Goal: Task Accomplishment & Management: Manage account settings

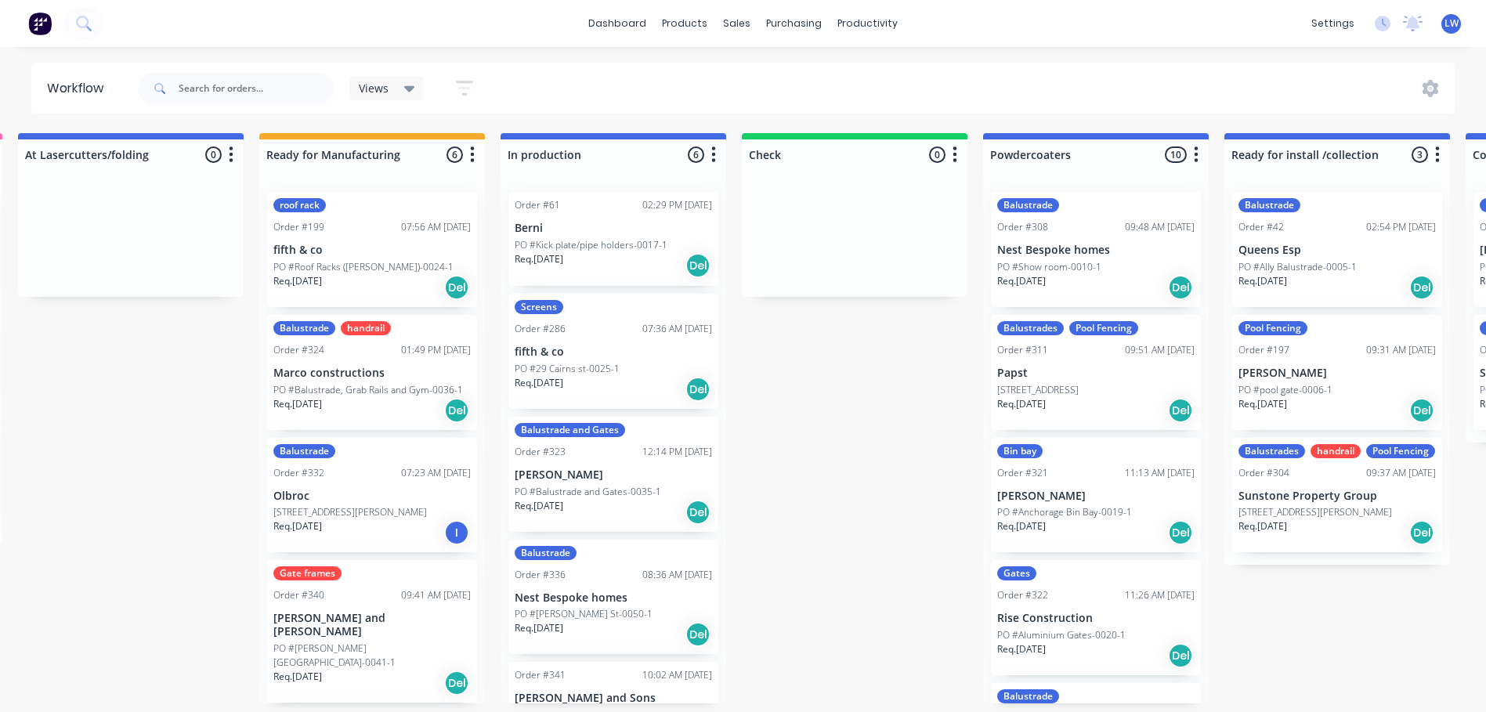
scroll to position [0, 983]
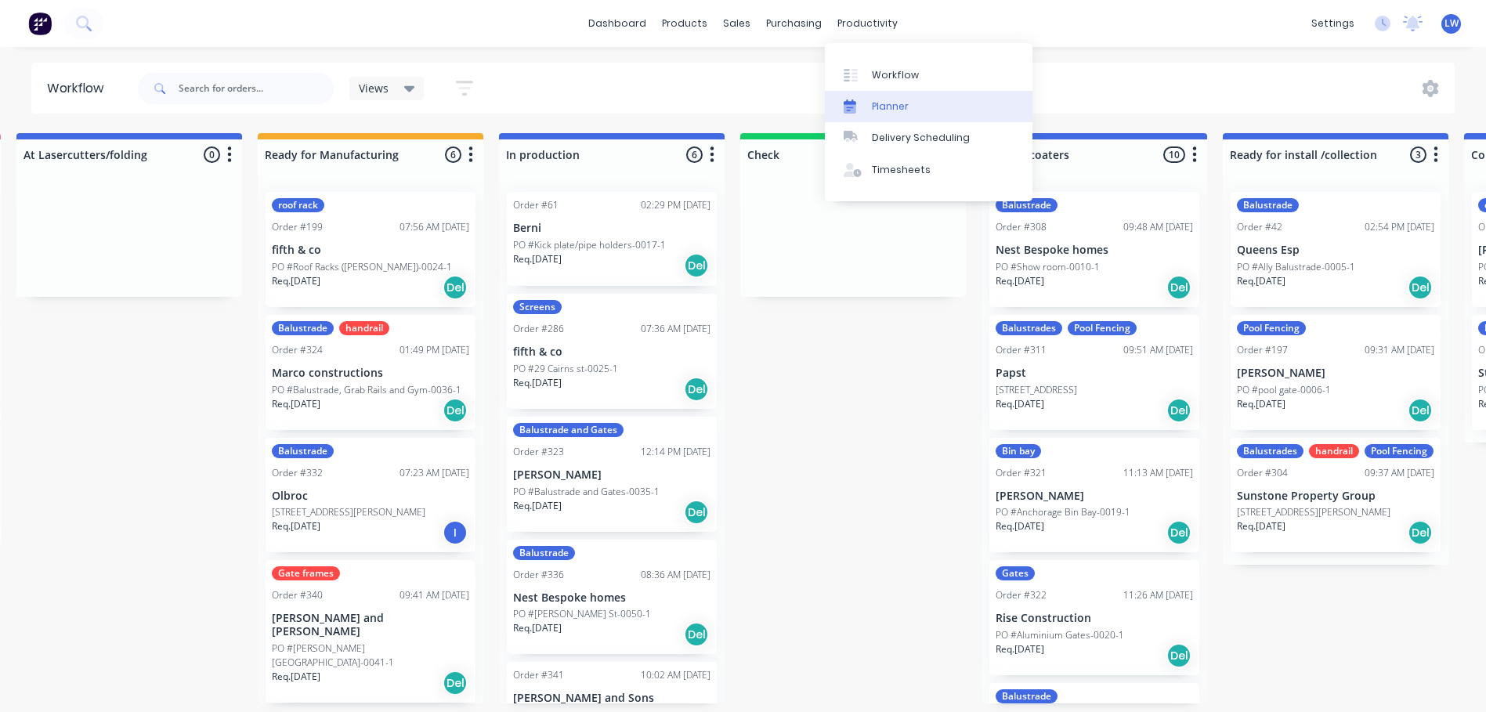
click at [867, 107] on div at bounding box center [856, 107] width 24 height 14
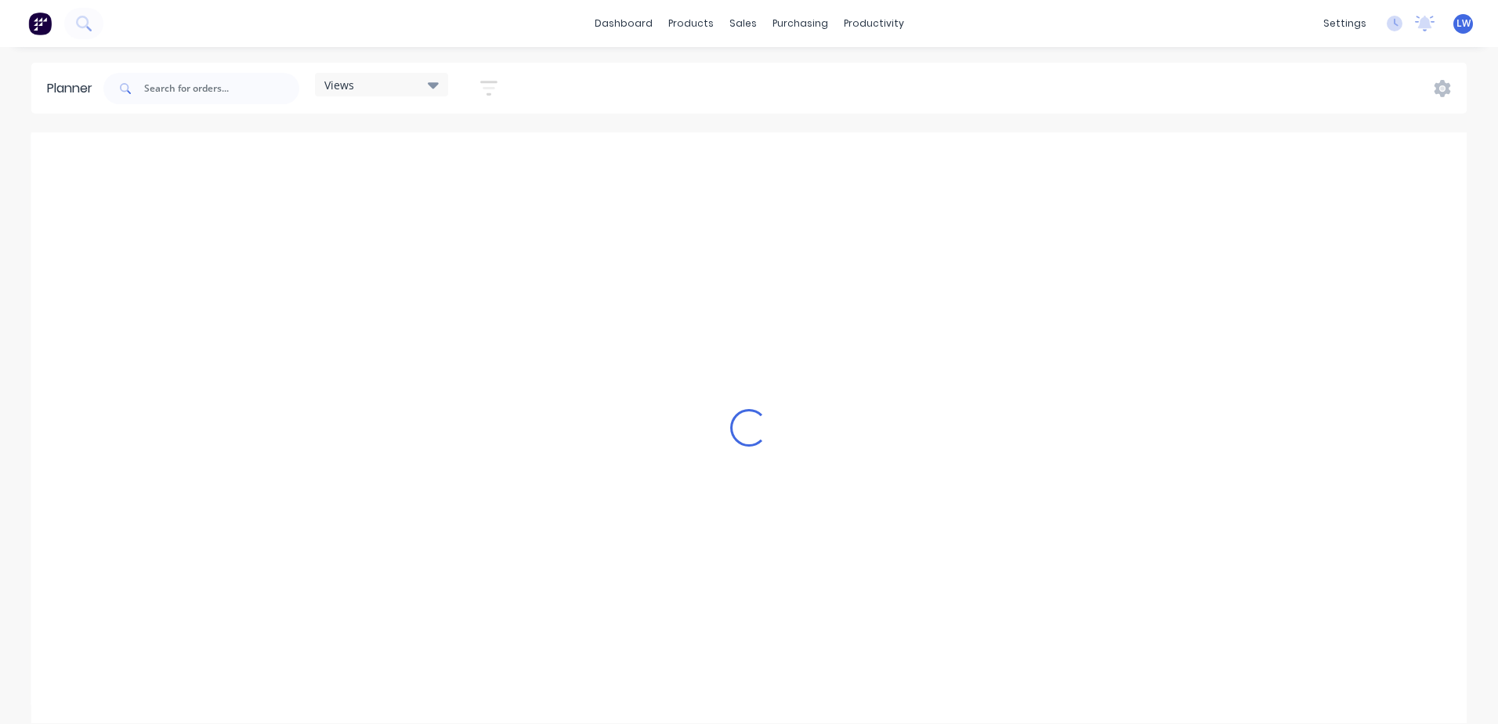
scroll to position [0, 252]
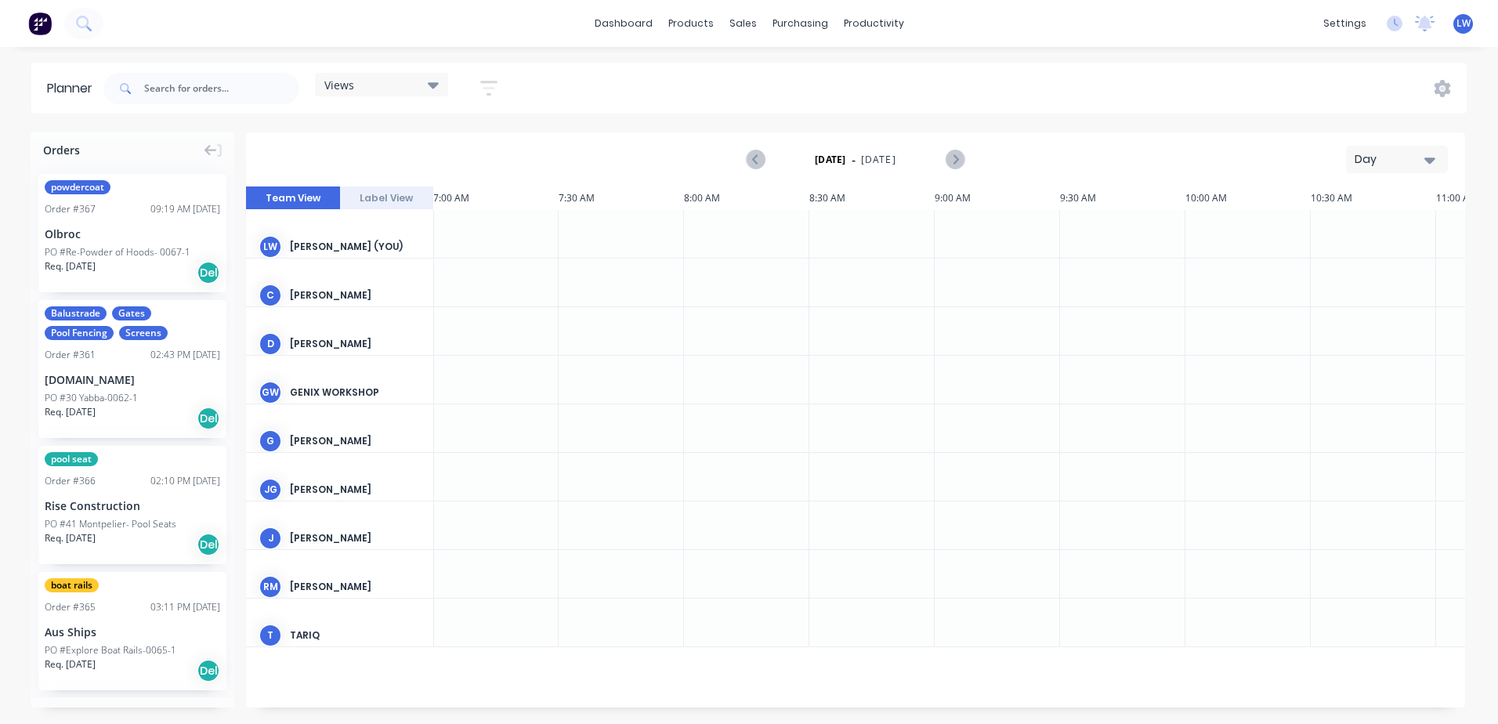
click at [1428, 161] on icon "button" at bounding box center [1430, 161] width 11 height 6
click at [1330, 236] on div "Week" at bounding box center [1368, 232] width 155 height 31
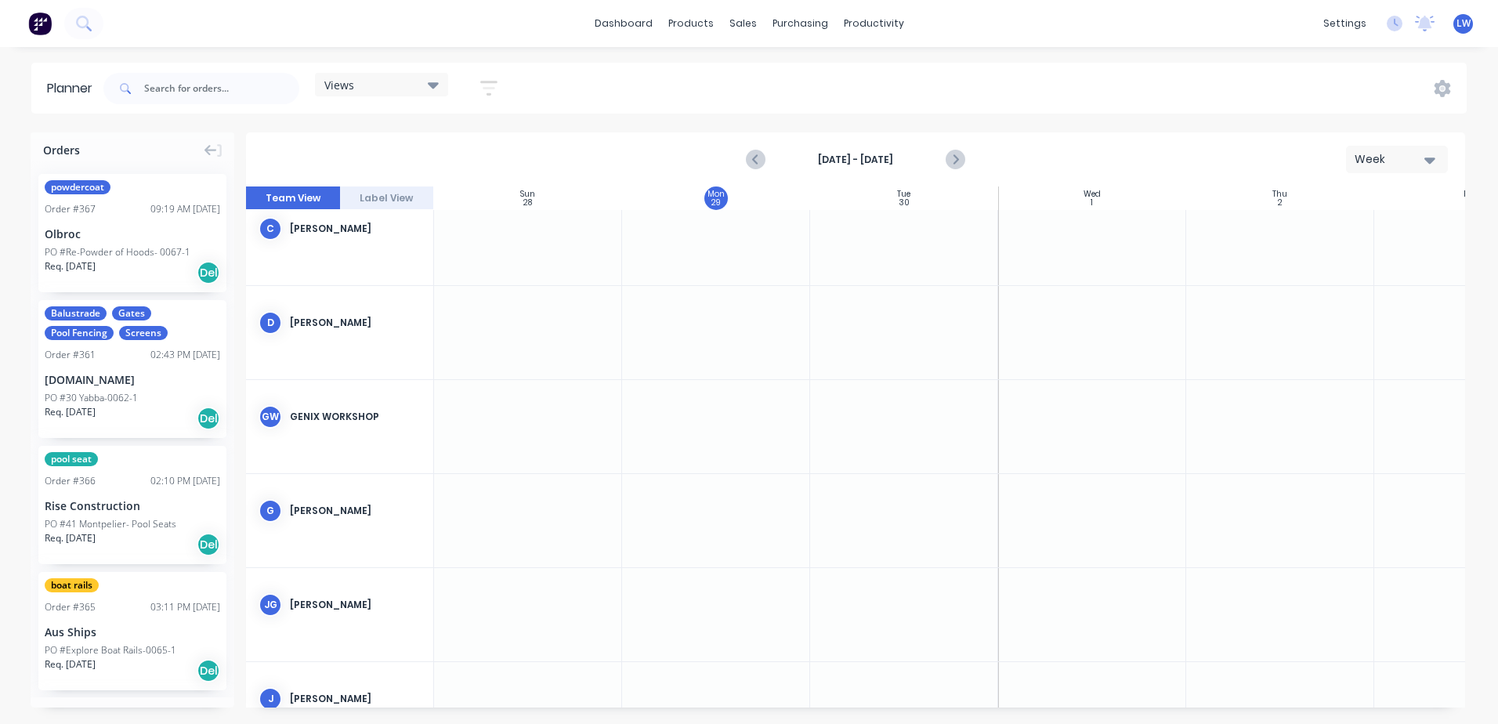
scroll to position [0, 0]
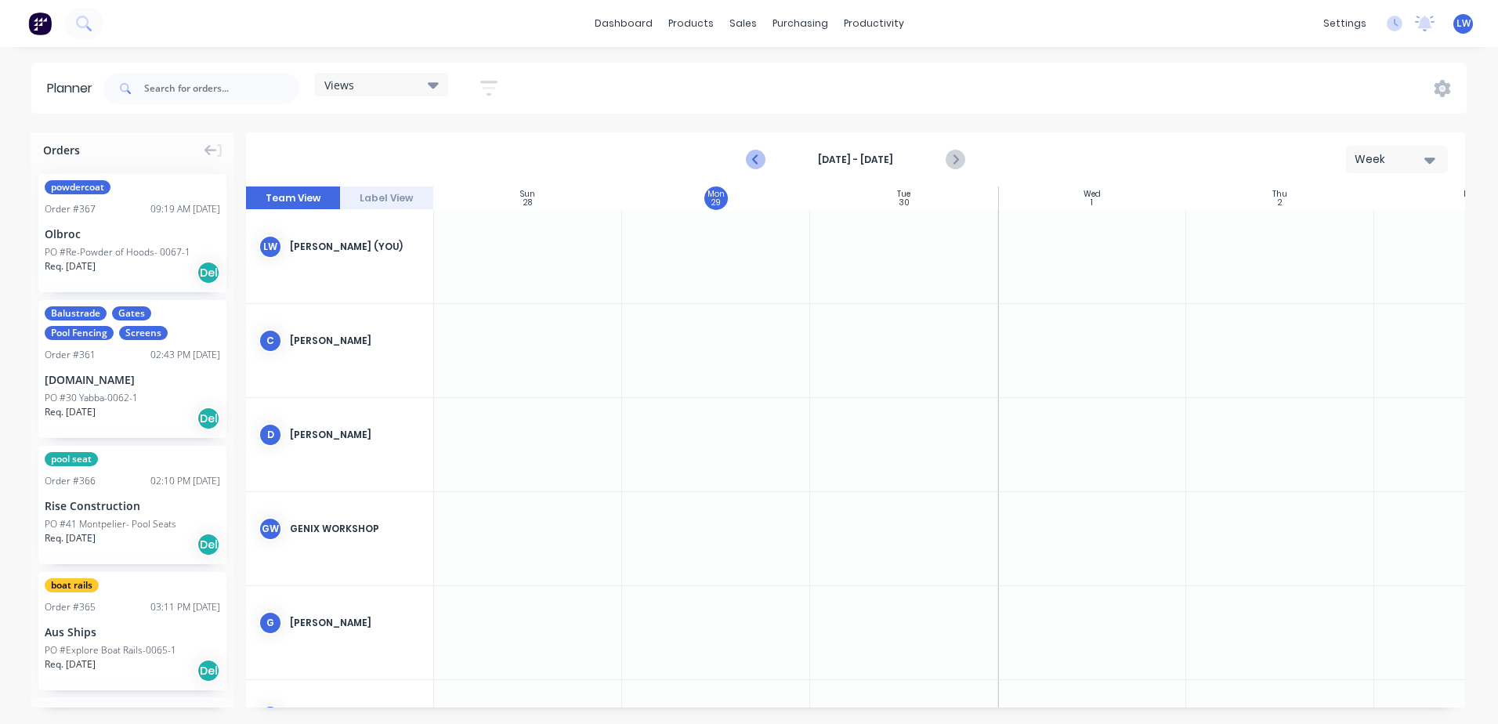
click at [752, 164] on icon "Previous page" at bounding box center [757, 159] width 19 height 19
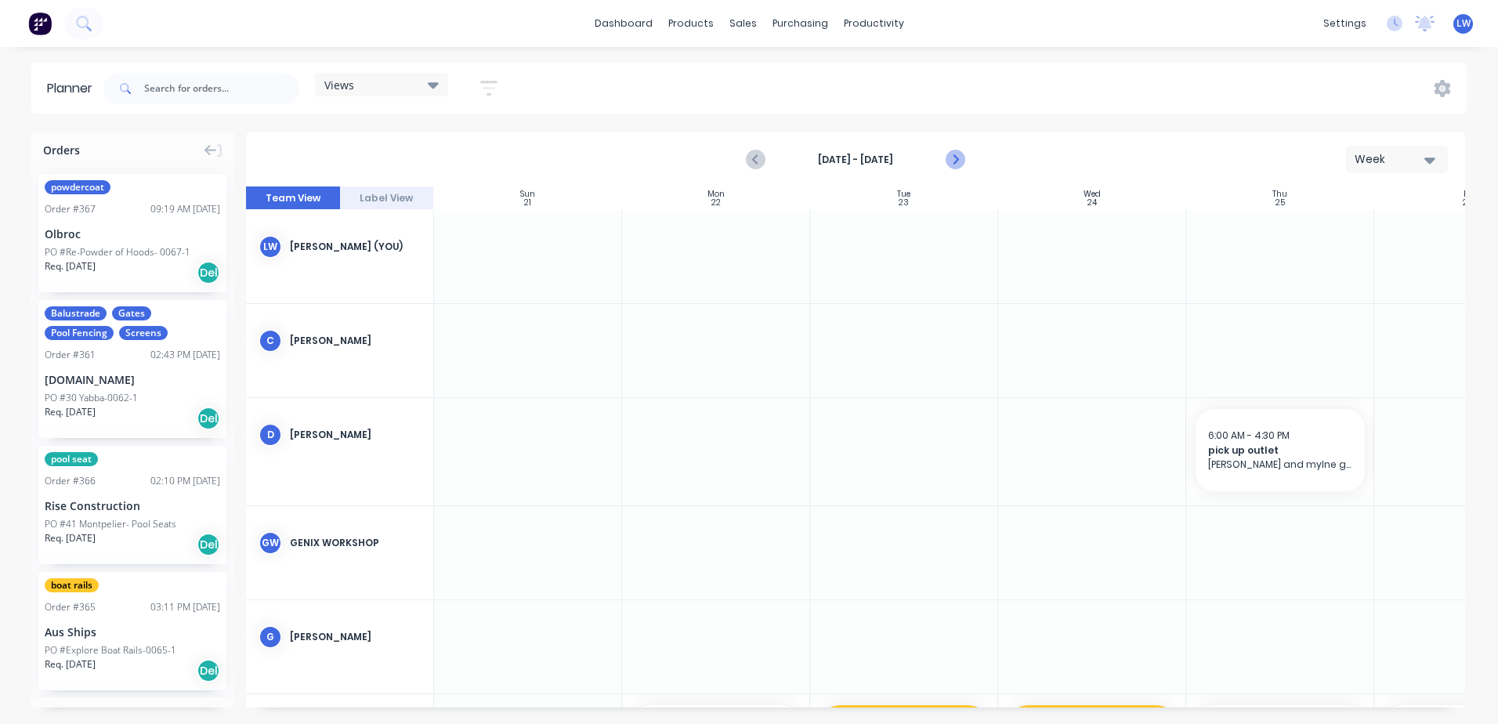
click at [958, 164] on icon "Next page" at bounding box center [955, 159] width 19 height 19
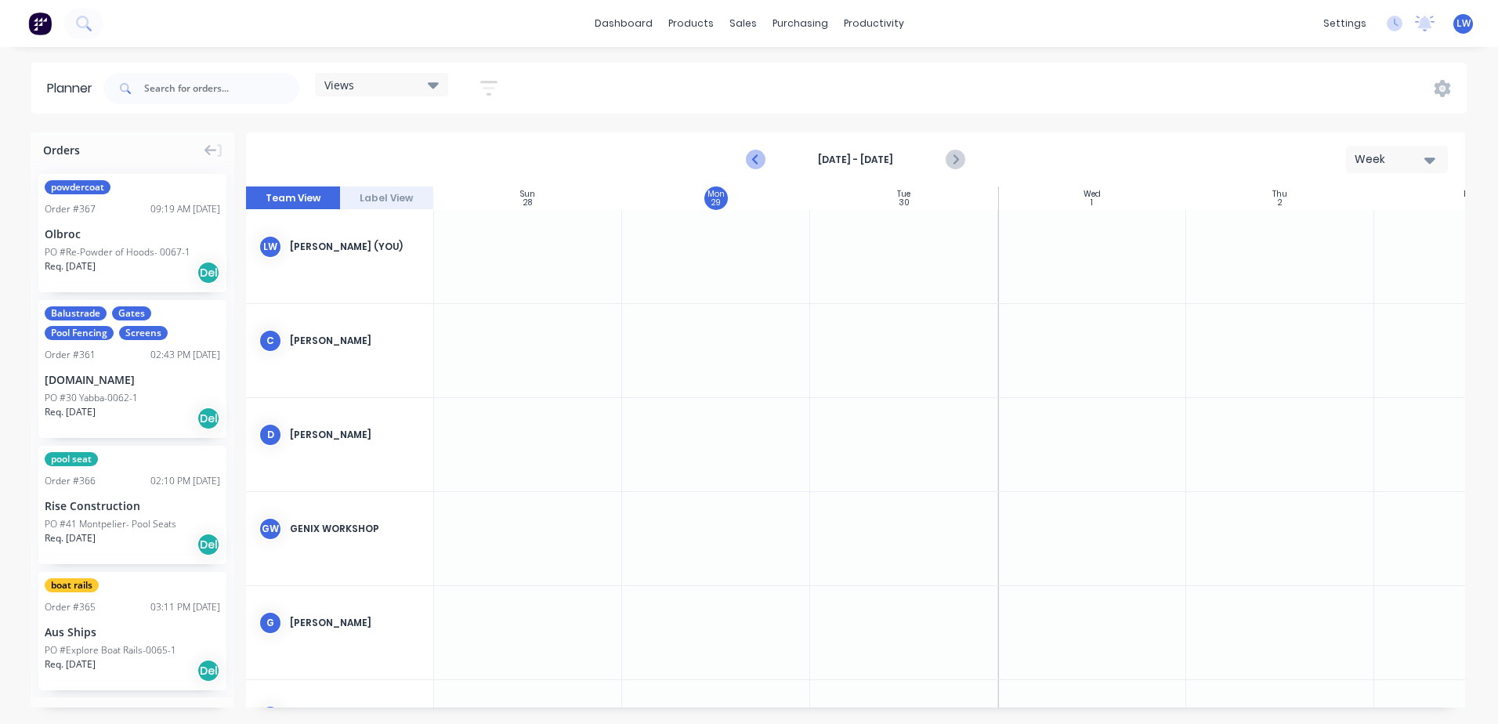
click at [753, 156] on icon "Previous page" at bounding box center [757, 159] width 19 height 19
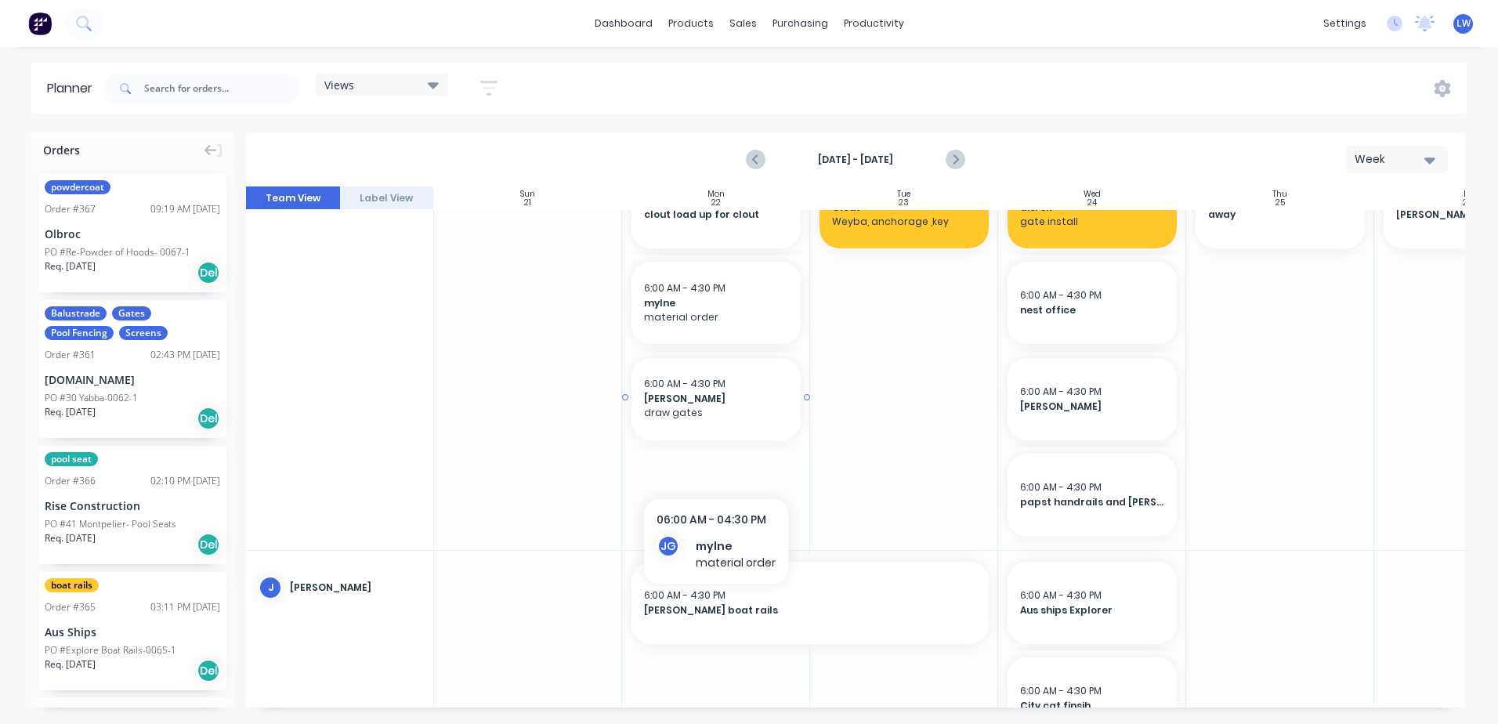
scroll to position [549, 0]
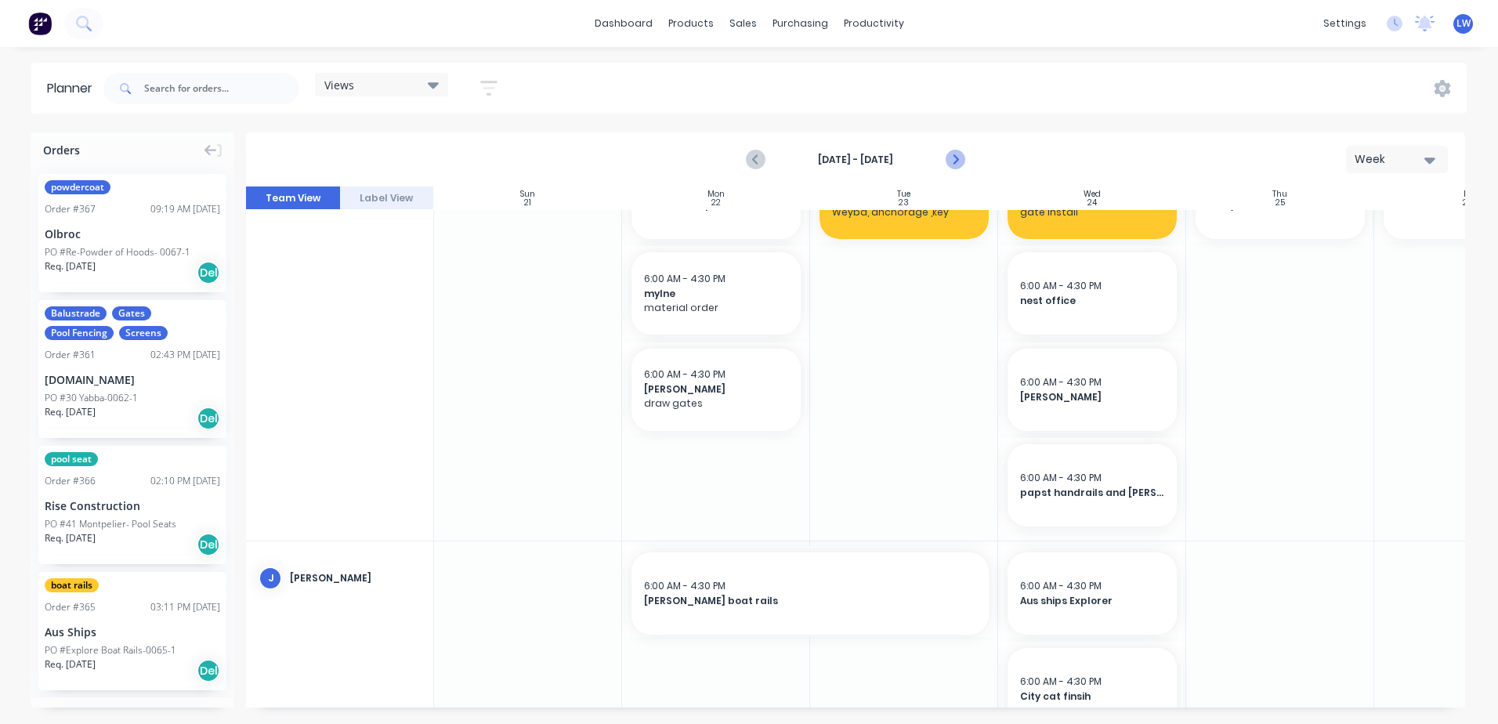
click at [958, 163] on icon "Next page" at bounding box center [955, 159] width 19 height 19
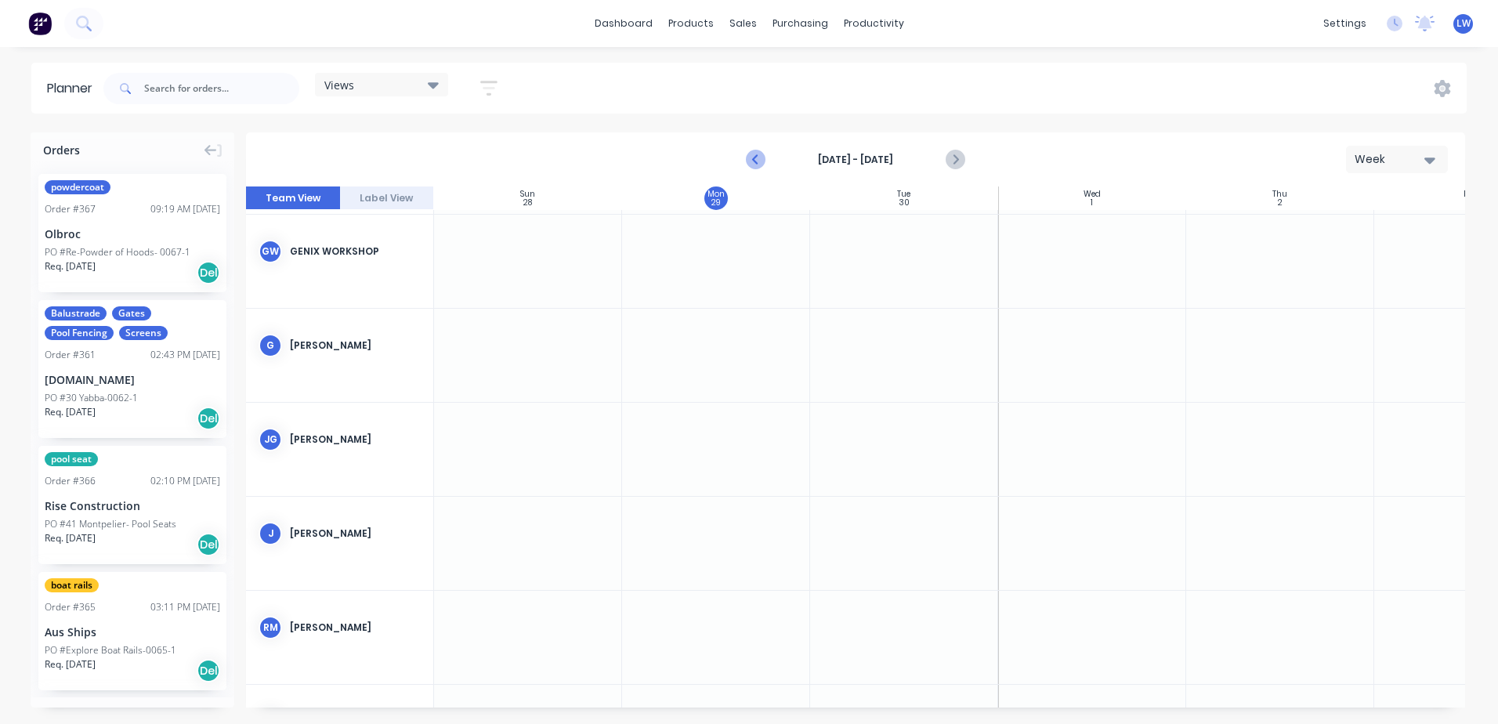
click at [762, 158] on icon "Previous page" at bounding box center [757, 159] width 19 height 19
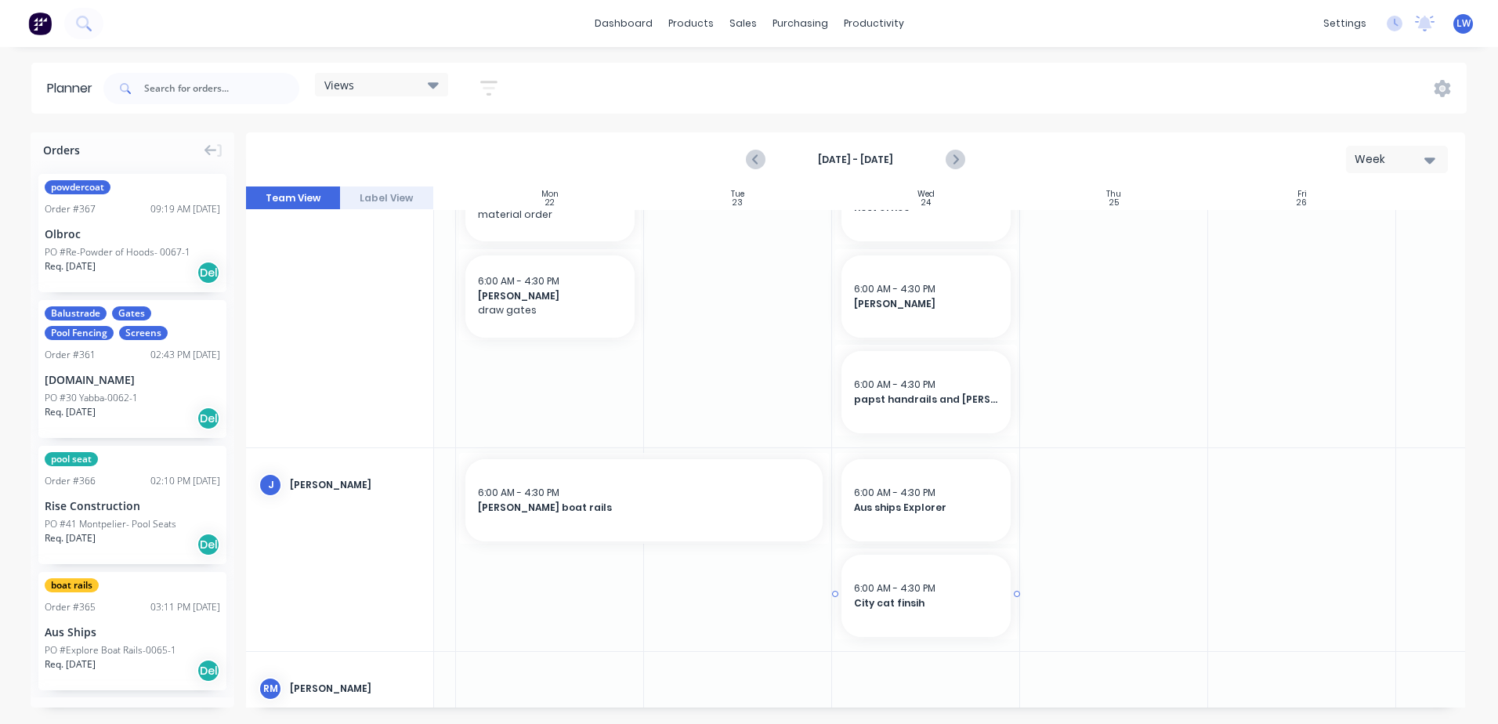
scroll to position [605, 166]
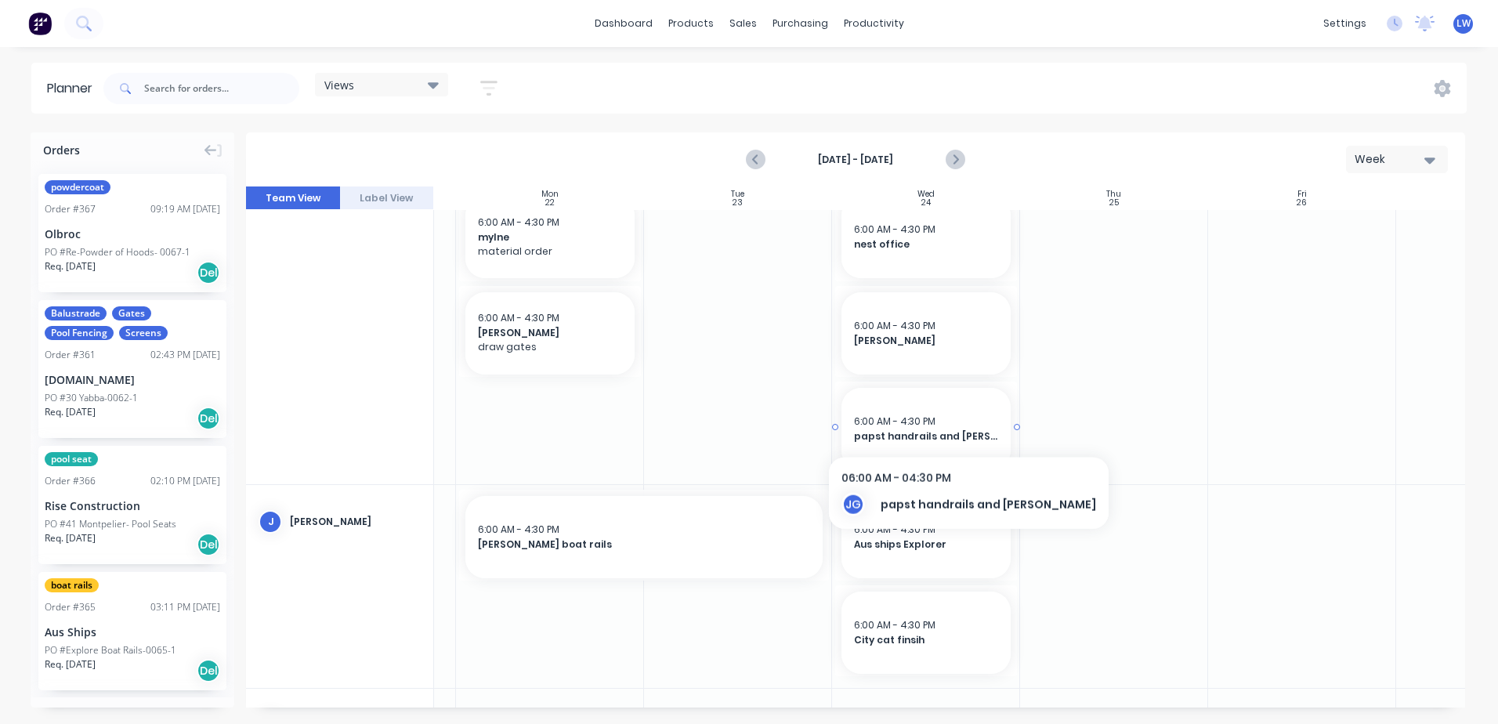
click at [935, 425] on div "6:00 AM - 4:30 PM" at bounding box center [926, 422] width 144 height 14
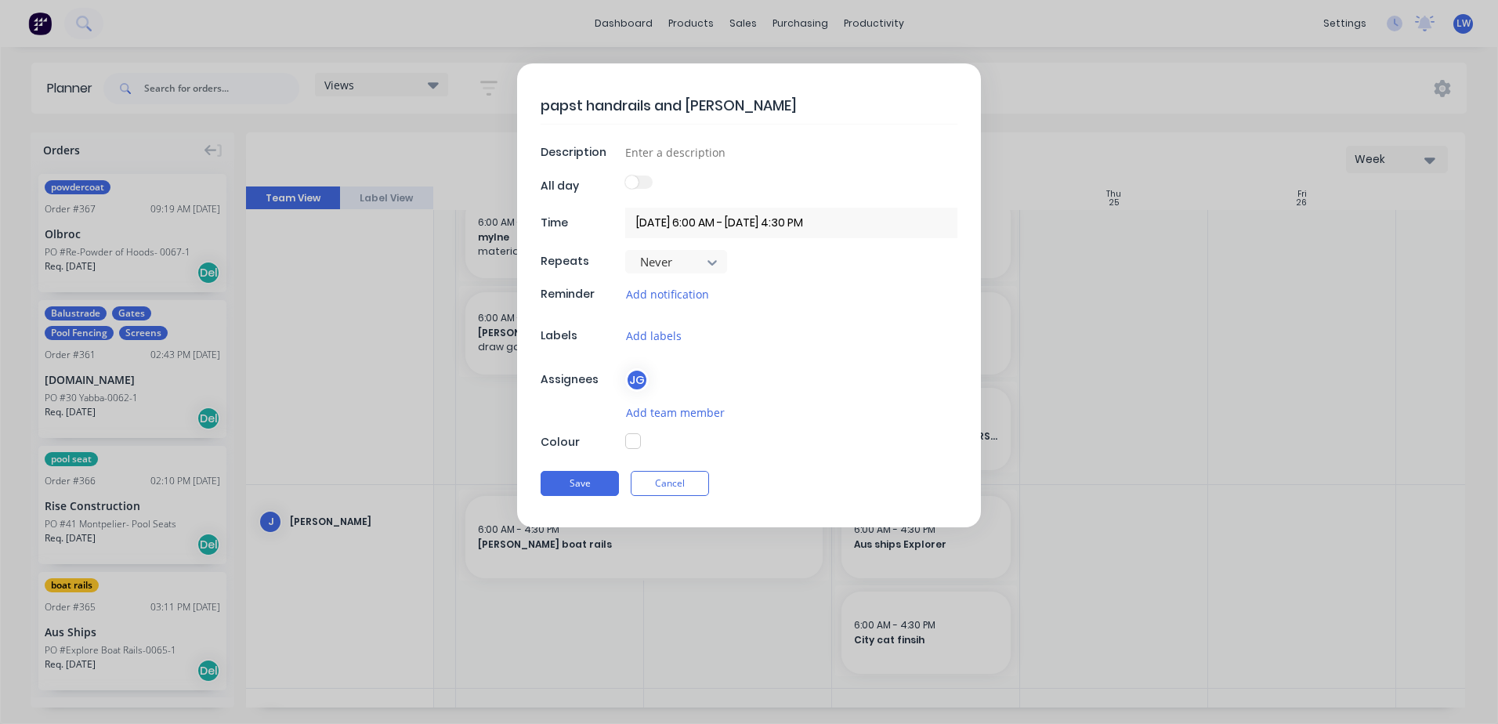
drag, startPoint x: 935, startPoint y: 425, endPoint x: 549, endPoint y: 442, distance: 386.7
click at [549, 442] on div "Colour" at bounding box center [581, 442] width 81 height 16
click at [661, 487] on button "Cancel" at bounding box center [670, 483] width 78 height 25
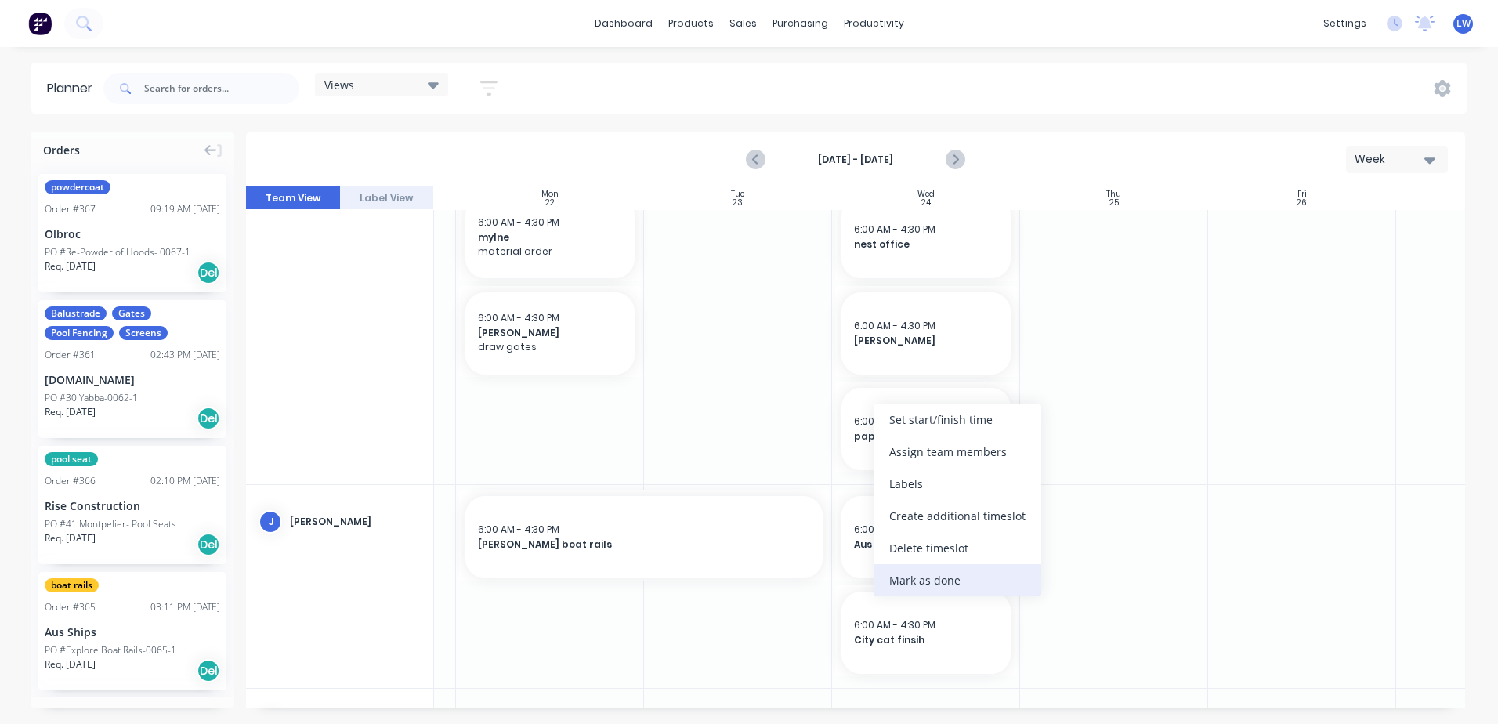
click at [903, 580] on div "Mark as done" at bounding box center [958, 580] width 168 height 32
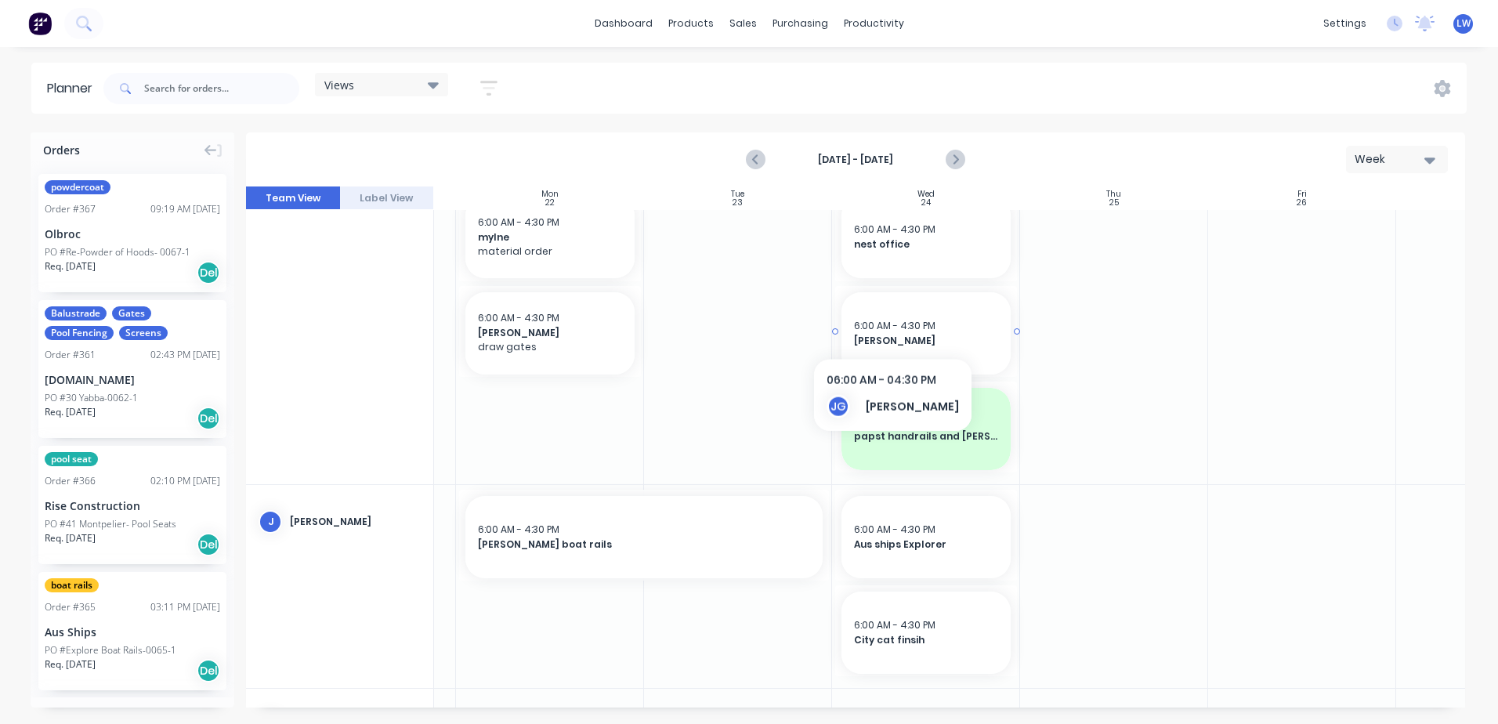
click at [885, 328] on span "6:00 AM - 4:30 PM" at bounding box center [894, 325] width 81 height 13
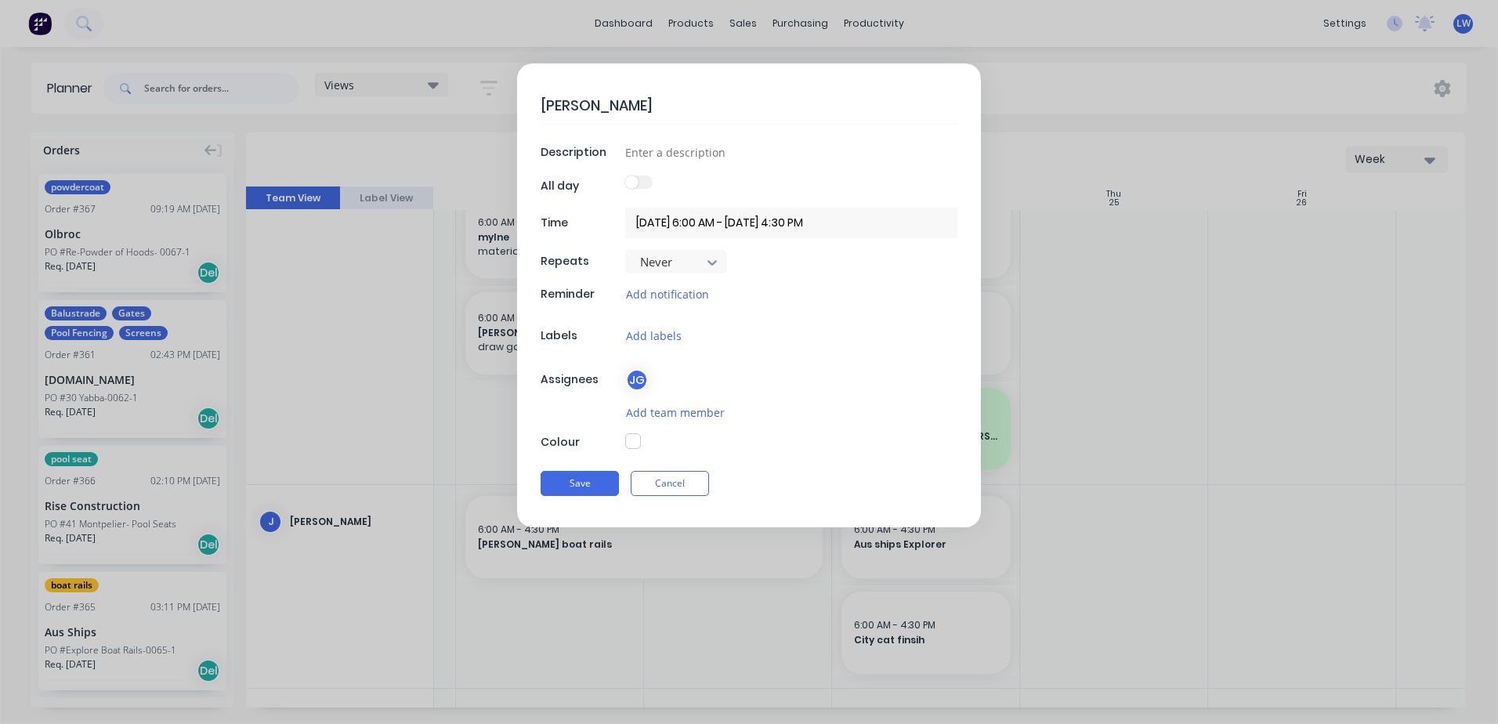
click at [1043, 310] on form "nest [PERSON_NAME] Description All day Time [DATE] 6:00 AM - [DATE] 4:30 PM Rep…" at bounding box center [748, 295] width 1465 height 464
click at [685, 483] on button "Cancel" at bounding box center [670, 483] width 78 height 25
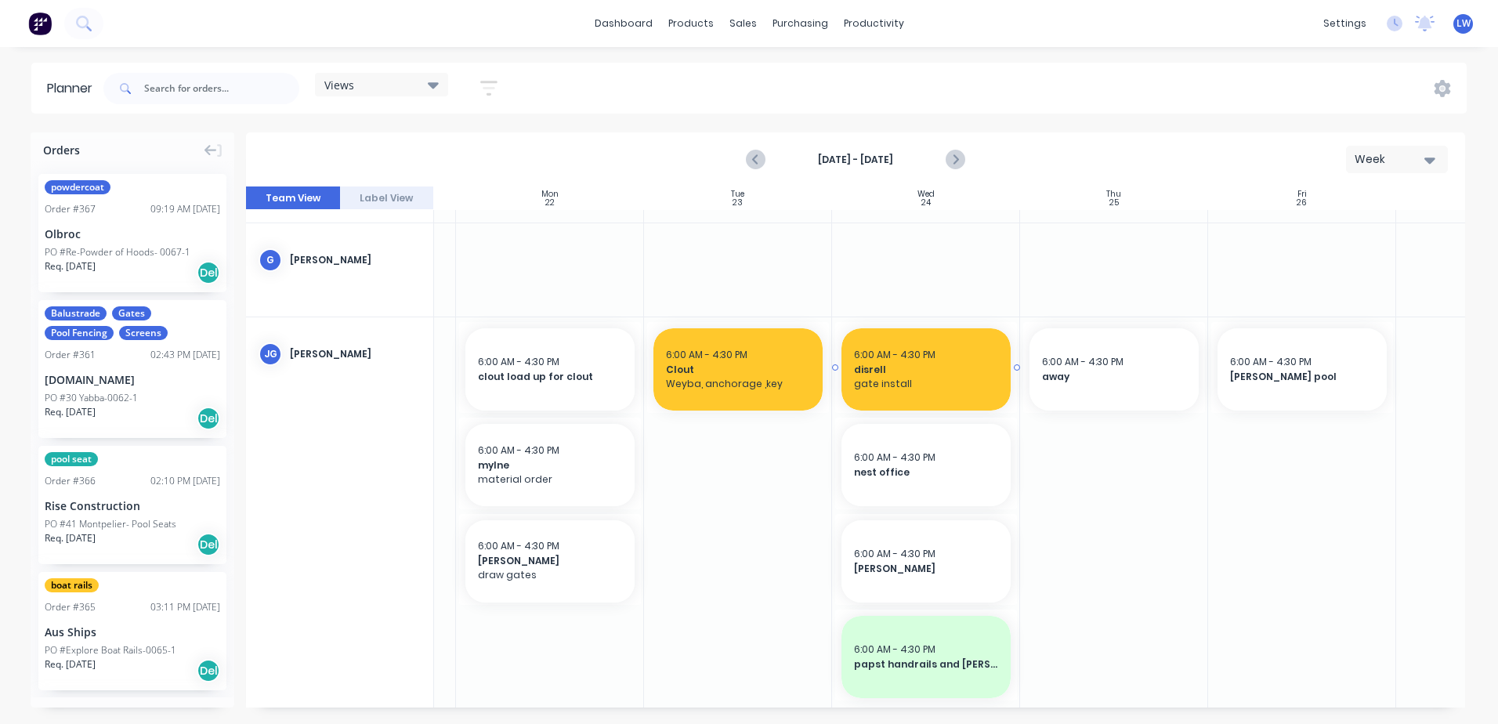
scroll to position [370, 166]
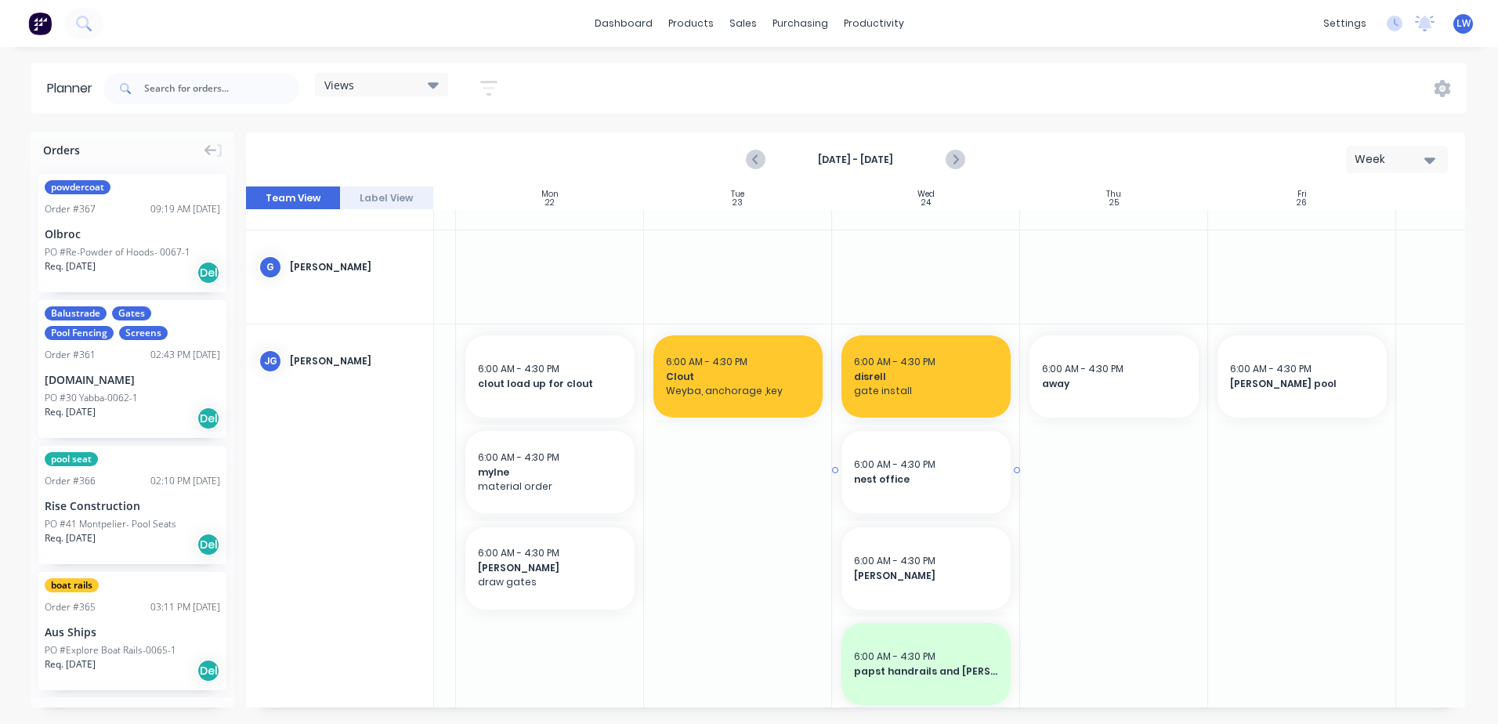
click at [888, 459] on span "6:00 AM - 4:30 PM" at bounding box center [894, 464] width 81 height 13
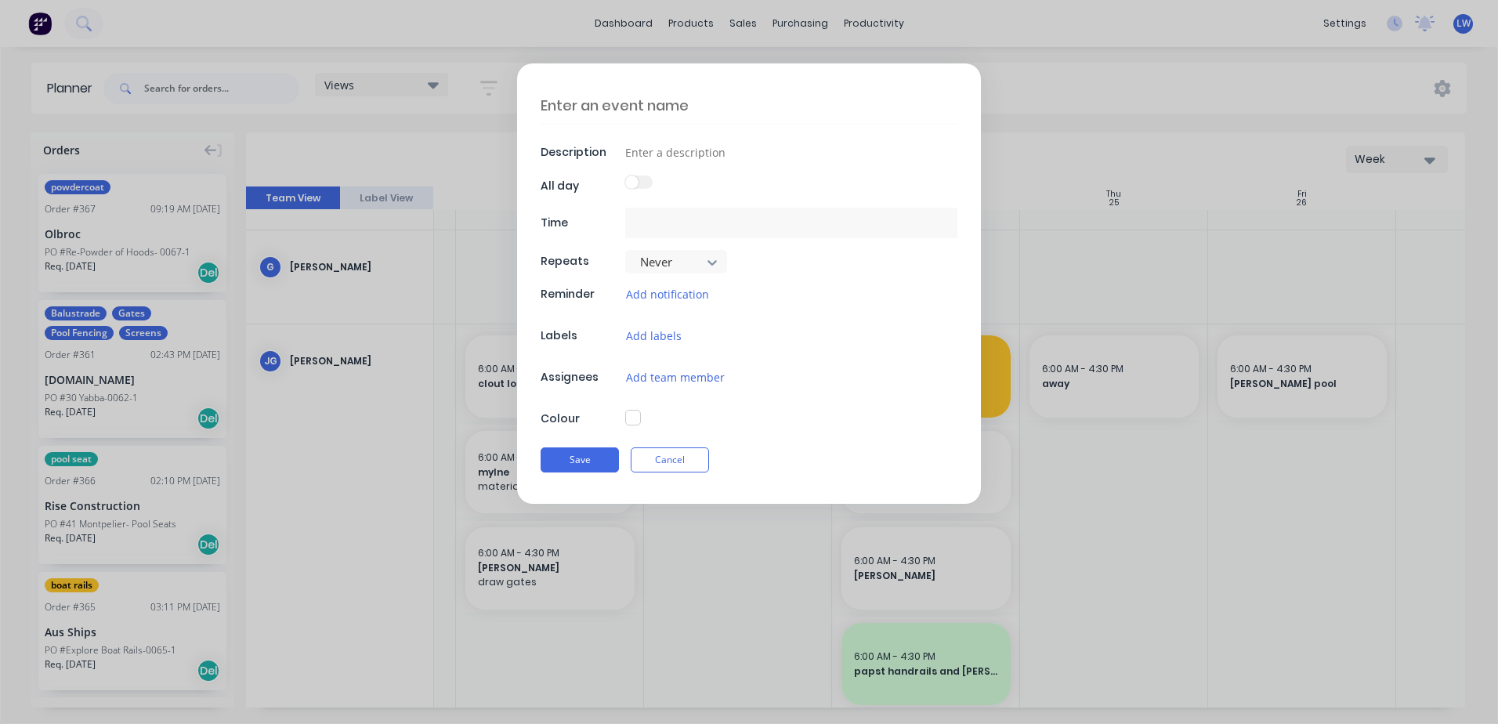
type textarea "x"
type textarea "nest office"
type input "[DATE] 6:00 AM - [DATE] 4:30 PM"
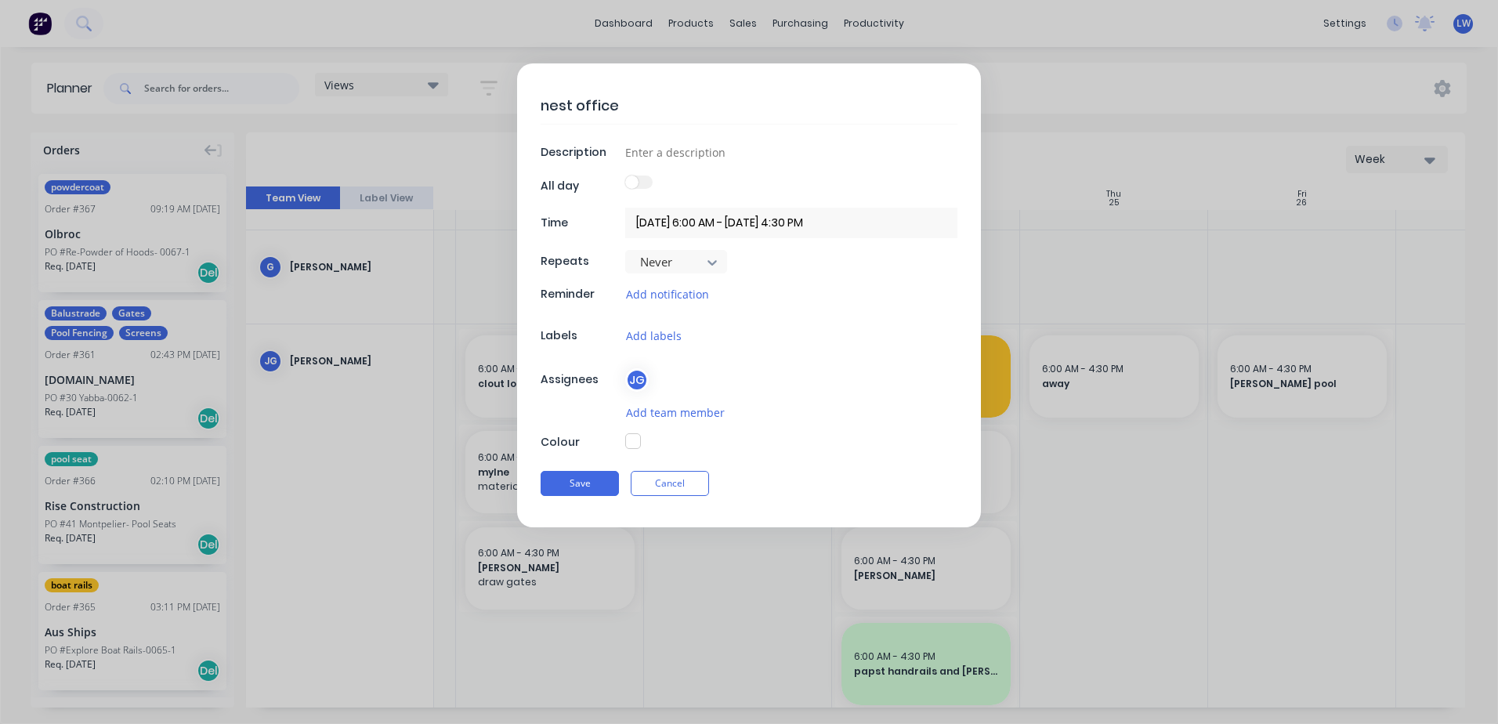
drag, startPoint x: 888, startPoint y: 459, endPoint x: 1062, endPoint y: 507, distance: 180.4
click at [1063, 509] on form "nest office Description All day Time [DATE] 6:00 AM - [DATE] 4:30 PM Repeats Ne…" at bounding box center [748, 295] width 1465 height 464
click at [701, 483] on button "Cancel" at bounding box center [670, 483] width 78 height 25
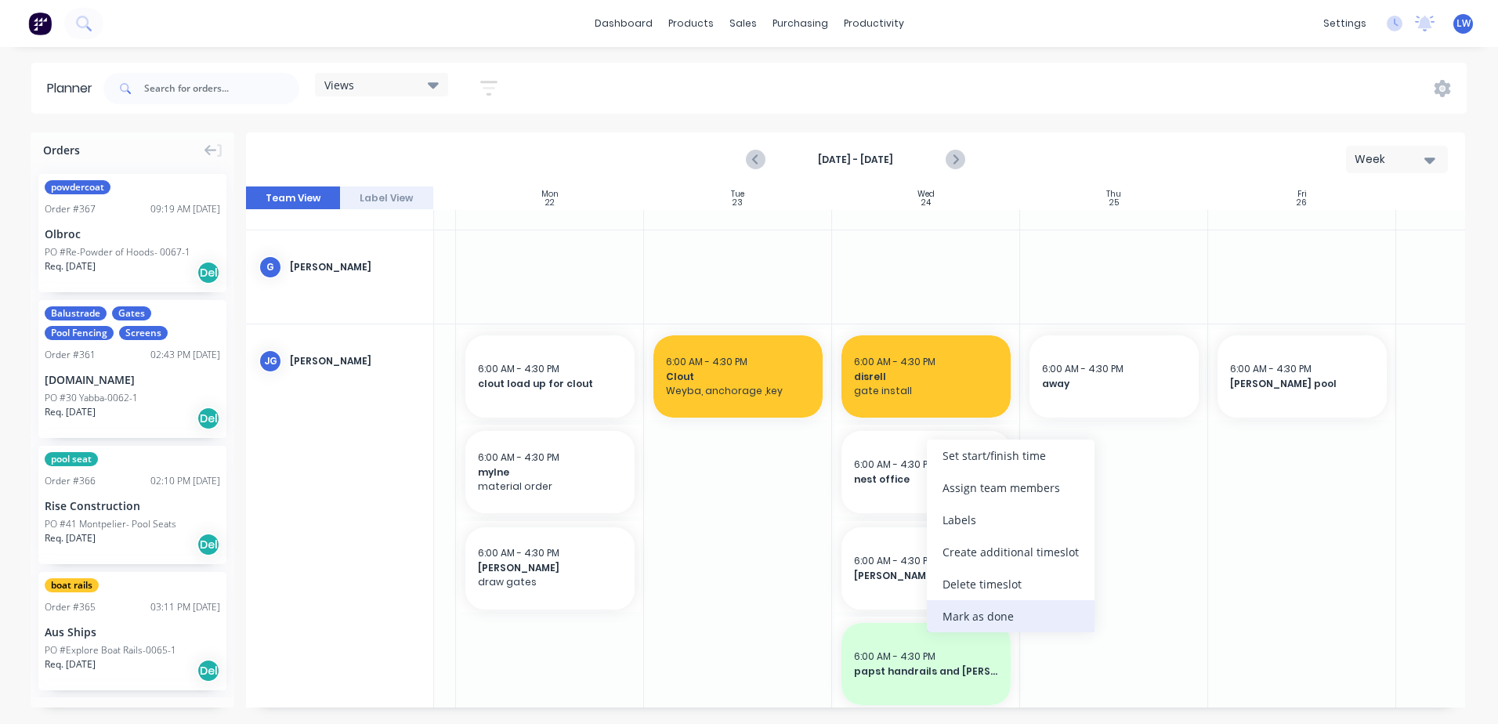
click at [982, 619] on div "Mark as done" at bounding box center [1011, 616] width 168 height 32
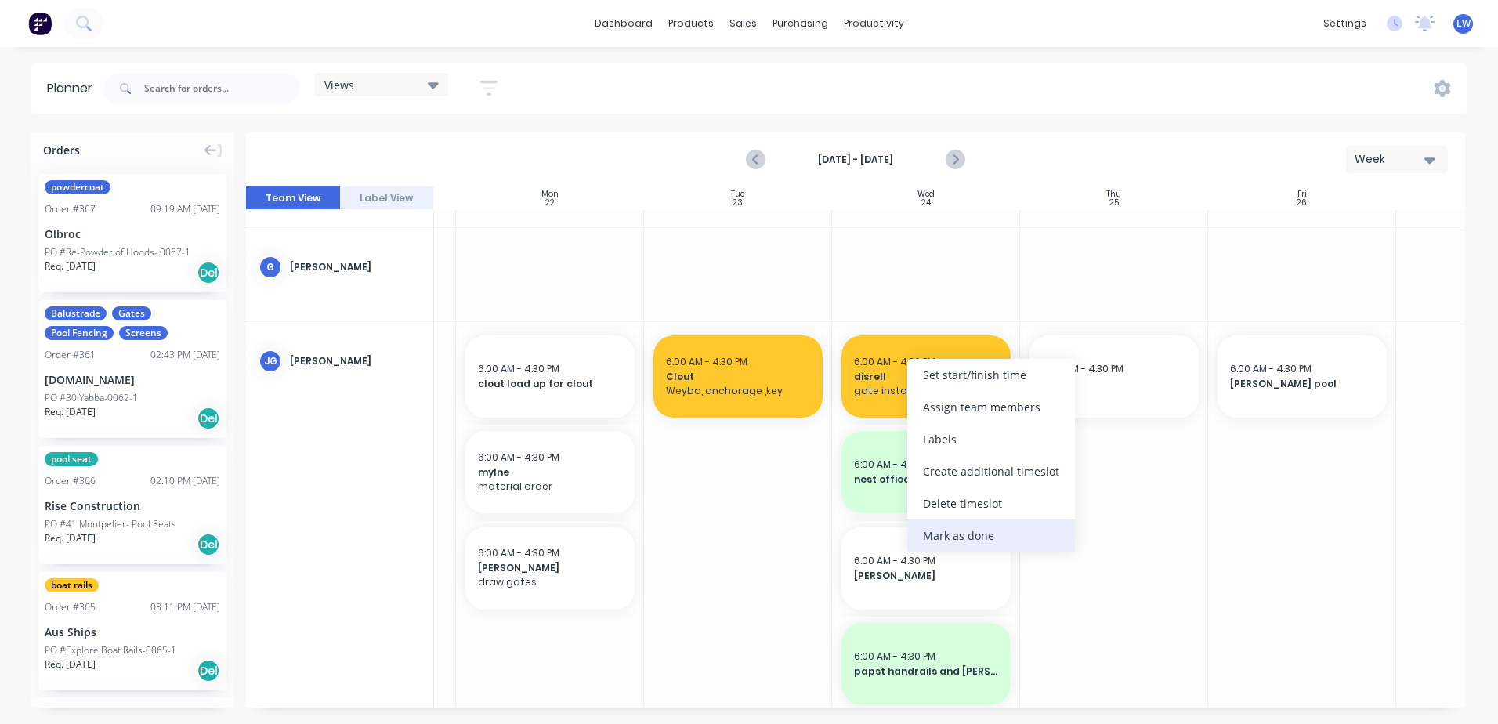
click at [944, 530] on div "Mark as done" at bounding box center [991, 536] width 168 height 32
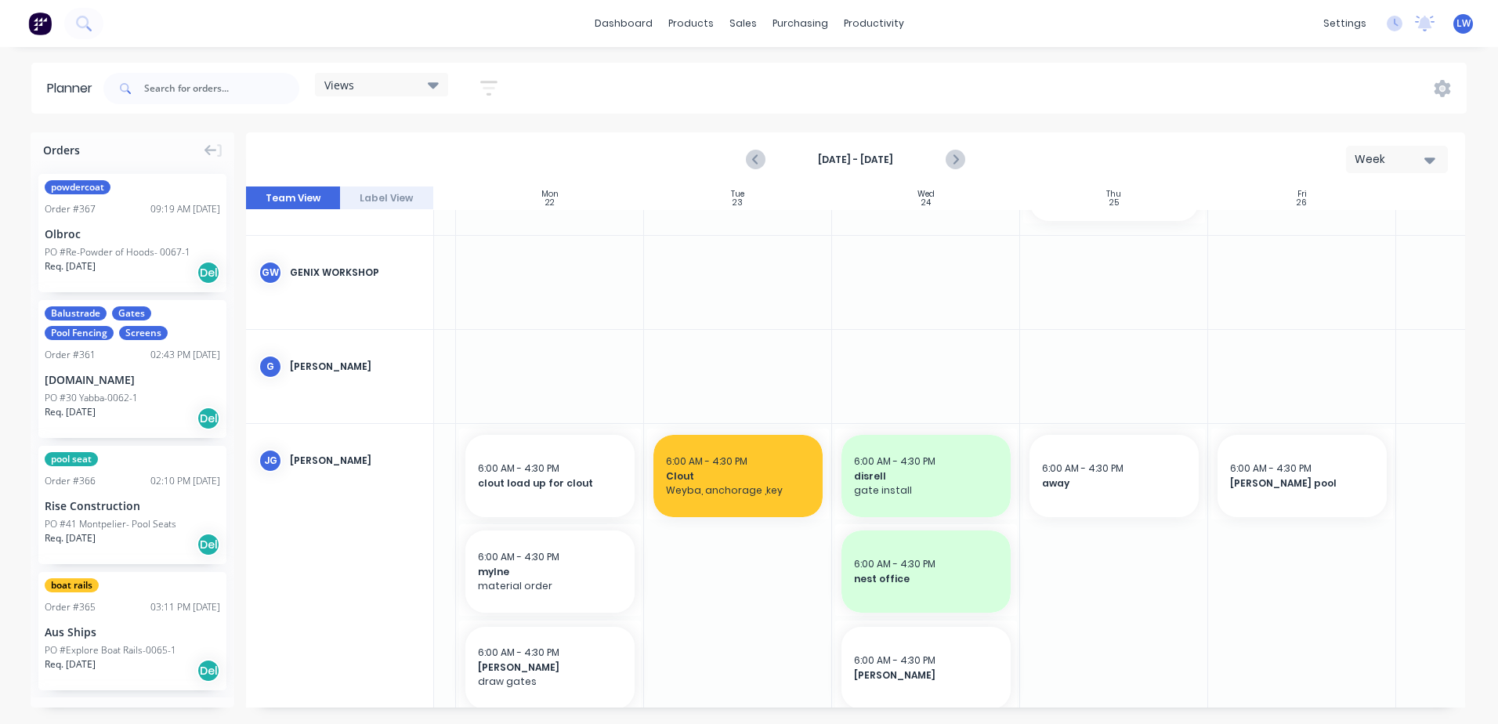
scroll to position [291, 166]
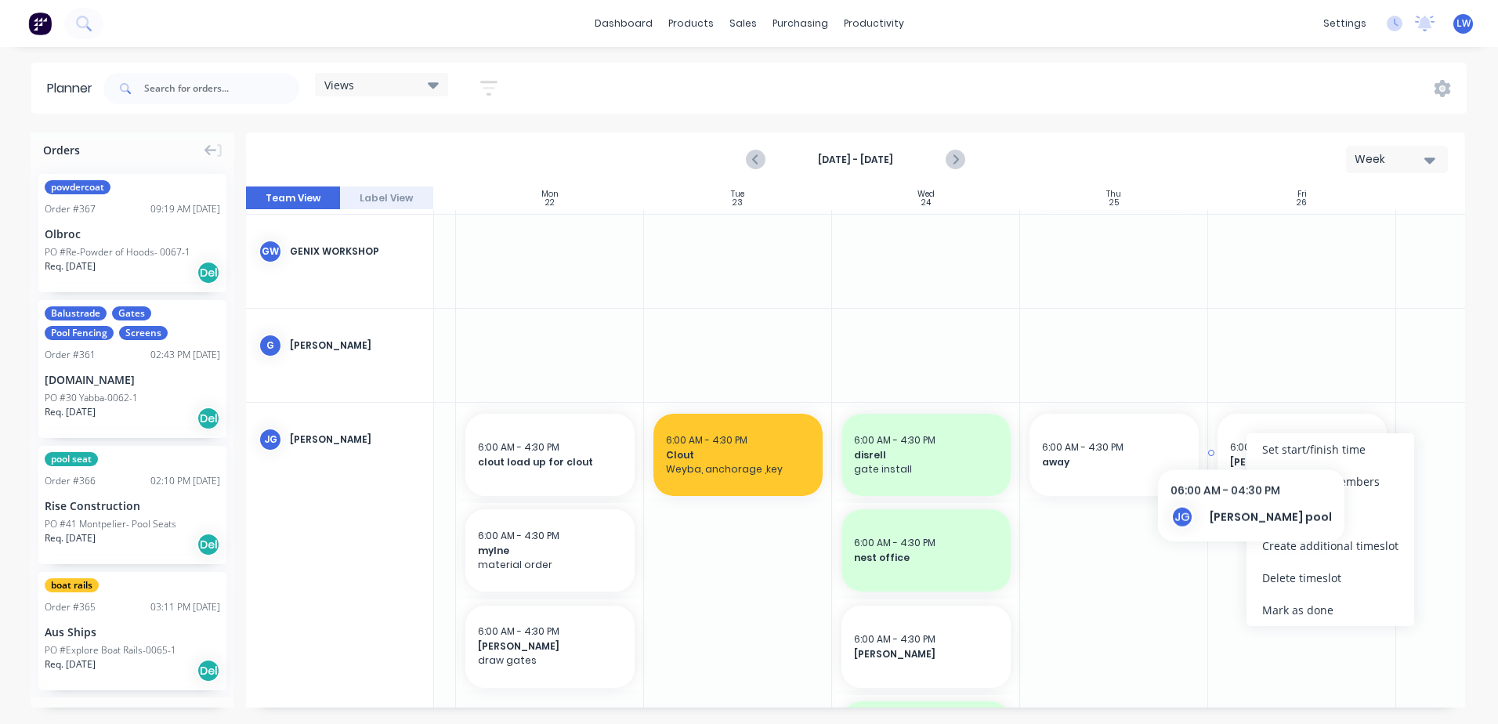
click at [1233, 438] on div "6:00 AM - 4:30 PM rob faaleti pool" at bounding box center [1302, 455] width 169 height 82
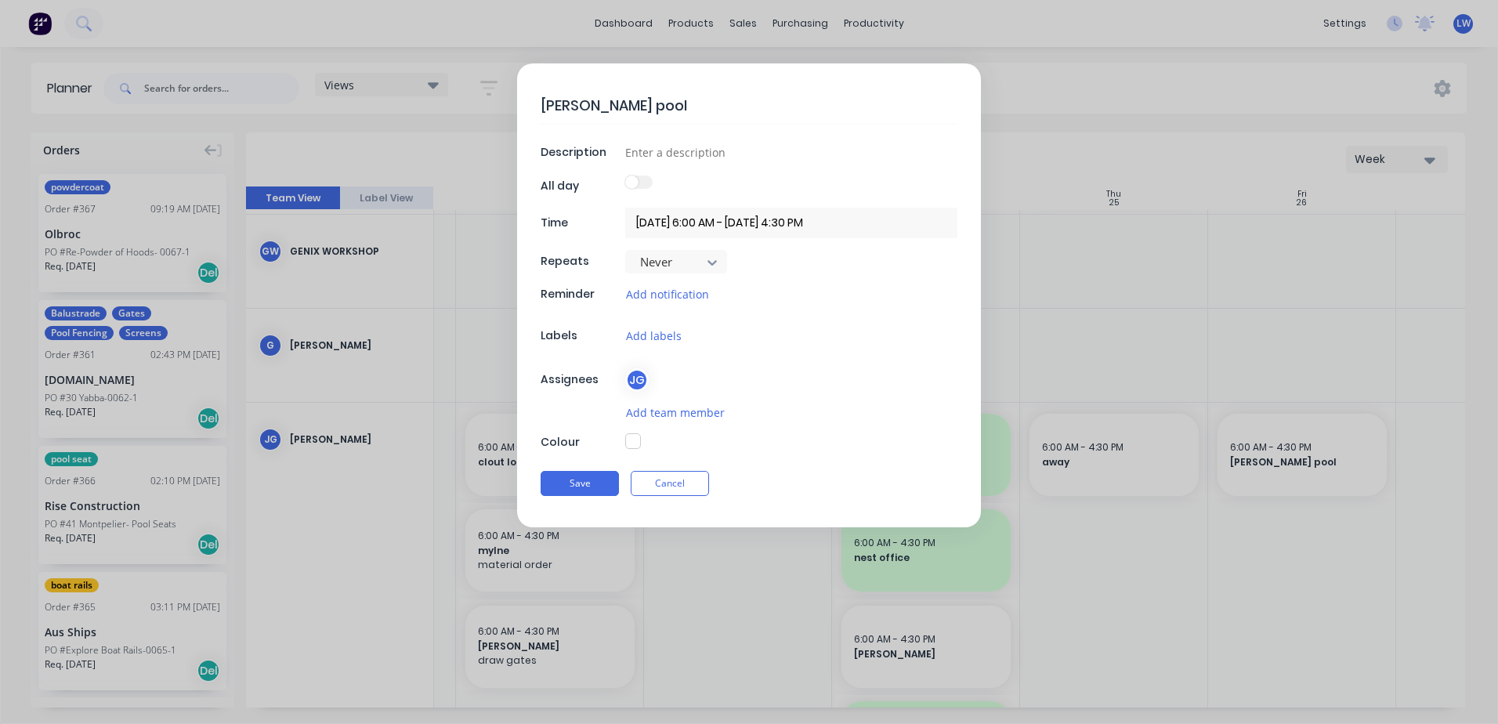
type textarea "x"
click at [651, 226] on input "[DATE] 6:00 AM - [DATE] 4:30 PM" at bounding box center [791, 223] width 332 height 31
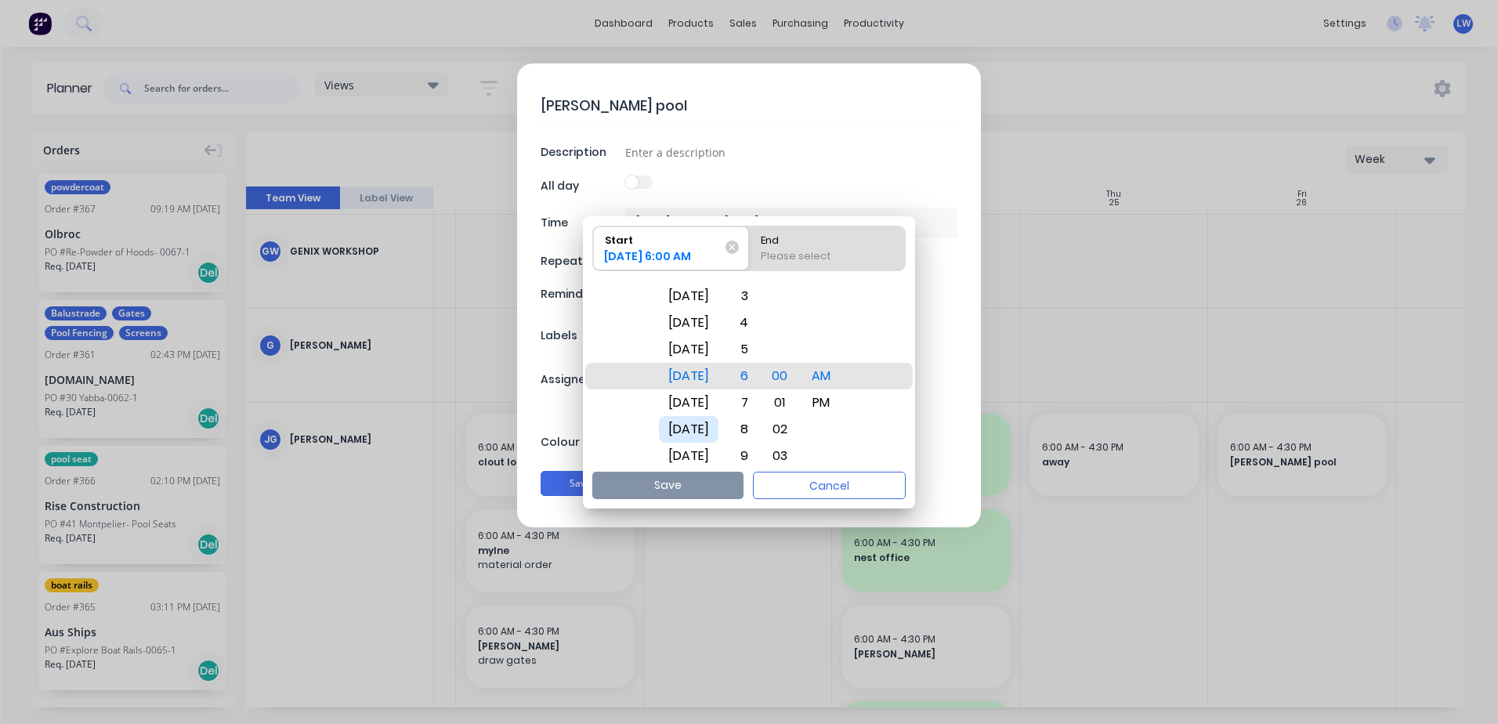
click at [708, 425] on div "[DATE]" at bounding box center [689, 429] width 60 height 27
click at [811, 255] on div "Please select" at bounding box center [828, 259] width 146 height 22
click at [750, 255] on input "End Please select" at bounding box center [749, 248] width 1 height 44
radio input "true"
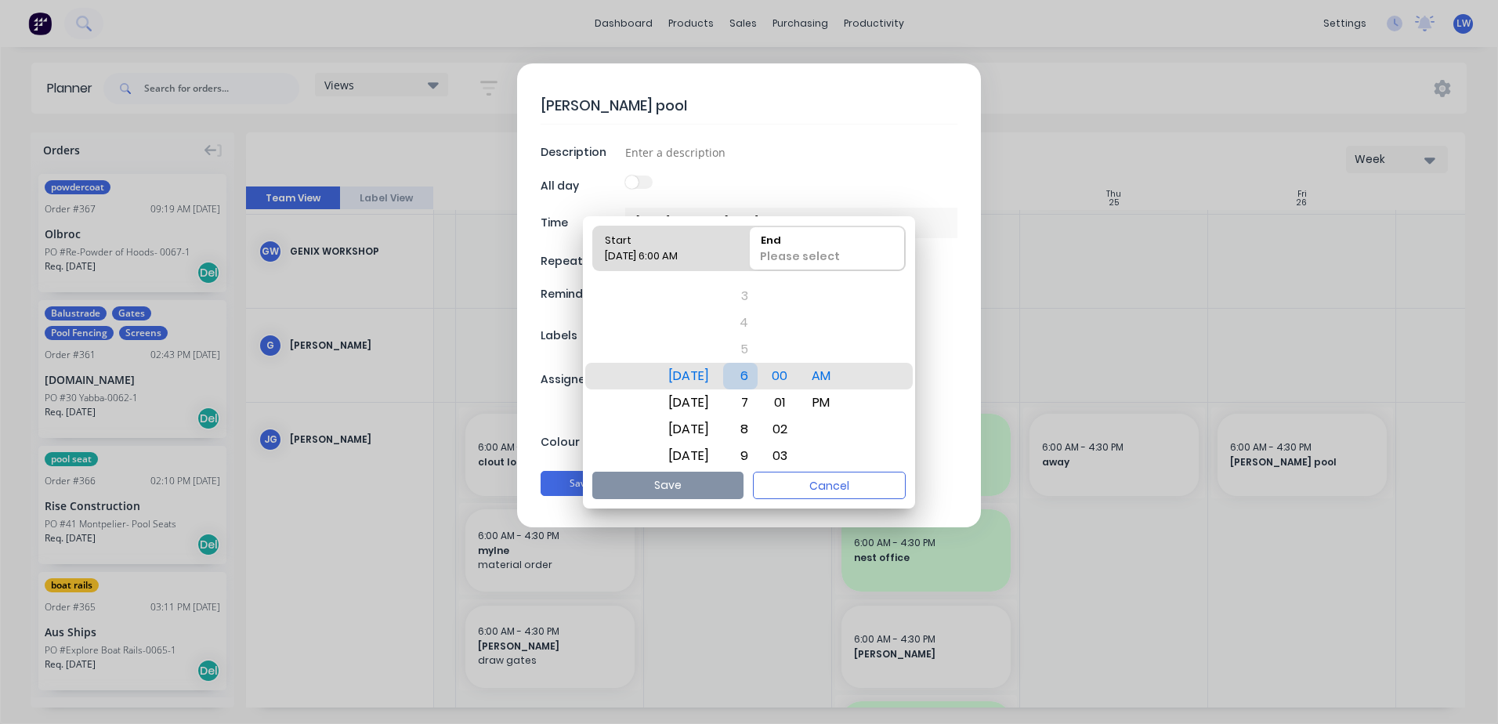
click at [758, 379] on div "6" at bounding box center [740, 376] width 34 height 27
click at [758, 405] on div "7" at bounding box center [740, 402] width 34 height 27
click at [693, 487] on button "Save" at bounding box center [667, 485] width 151 height 27
type textarea "x"
type input "[DATE] 6:00 AM - [DATE] 7:00 AM"
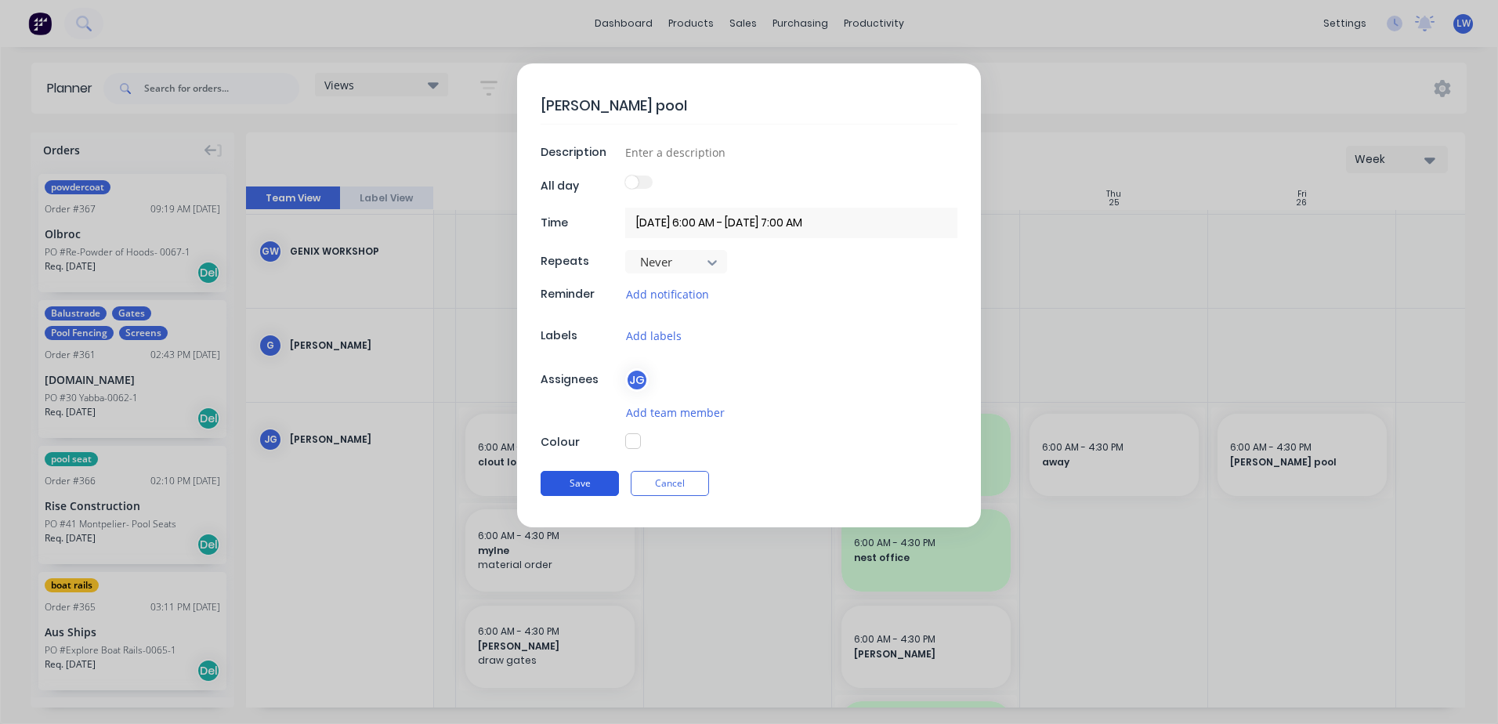
click at [581, 479] on button "Save" at bounding box center [580, 483] width 78 height 25
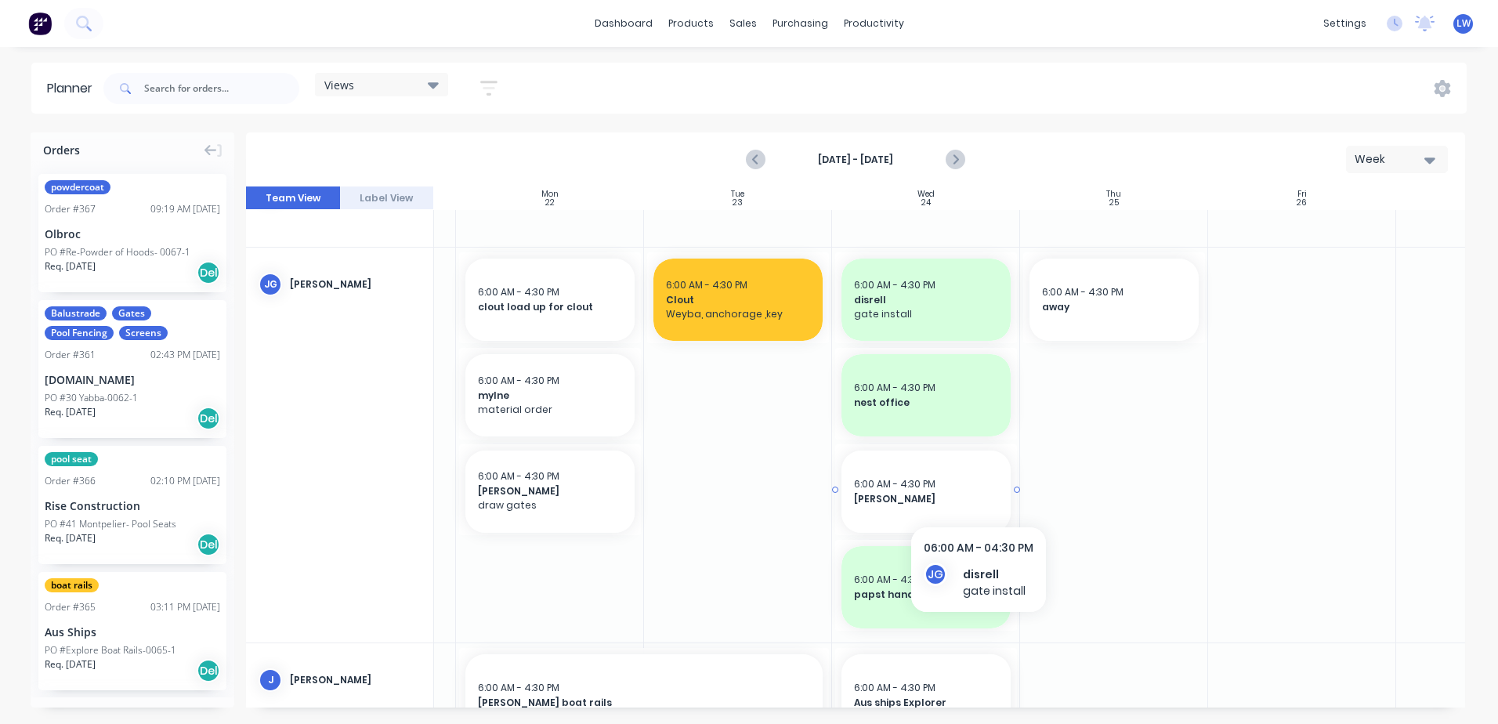
scroll to position [448, 166]
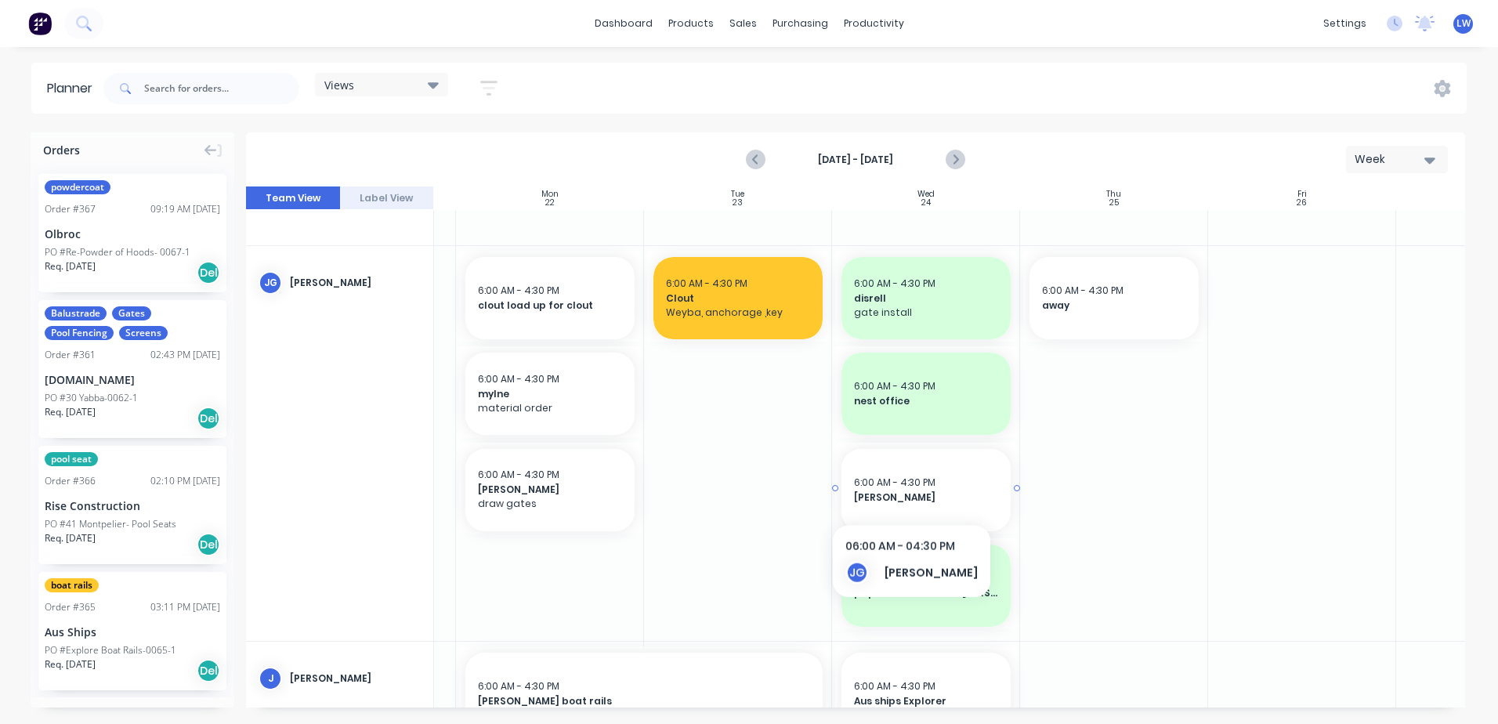
click at [903, 494] on span "[PERSON_NAME]" at bounding box center [926, 498] width 144 height 14
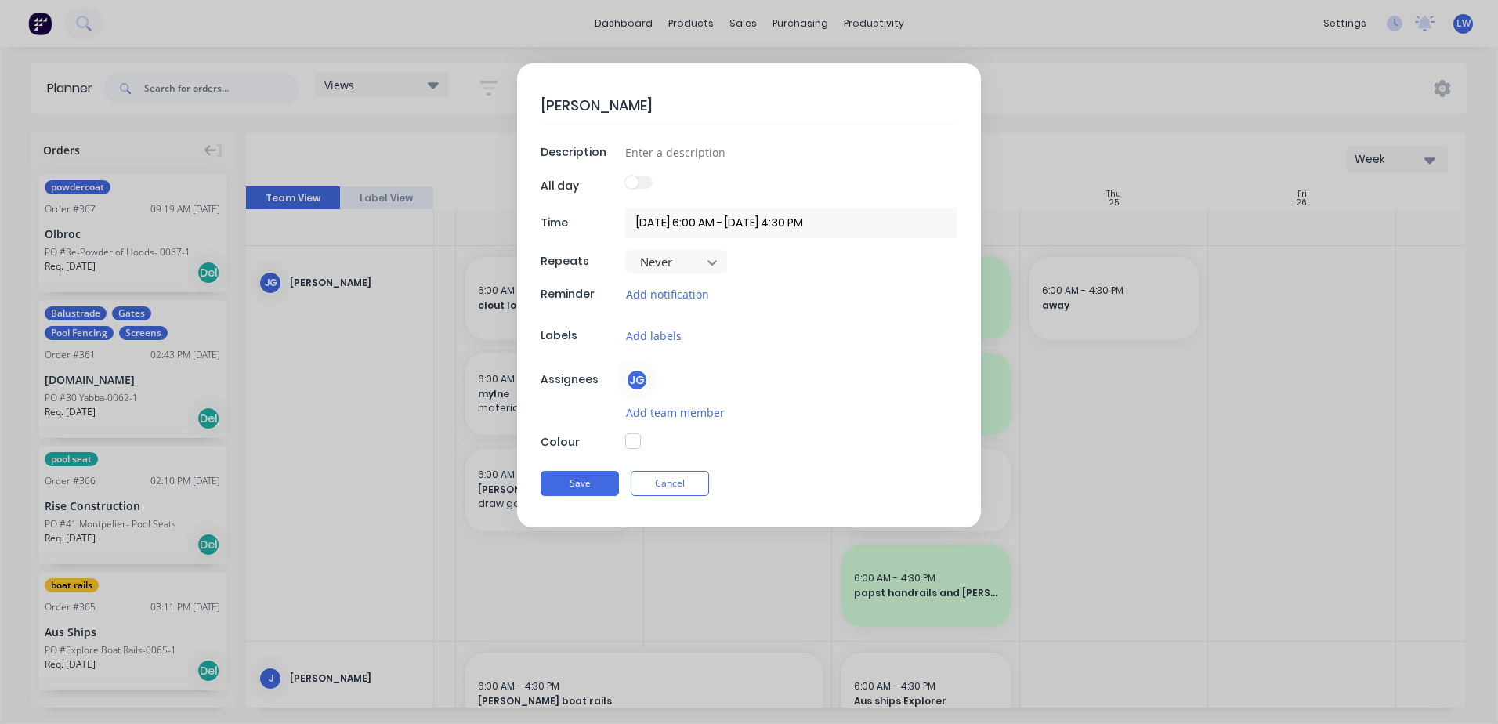
type textarea "x"
click at [650, 221] on input "[DATE] 6:00 AM - [DATE] 4:30 PM" at bounding box center [791, 223] width 332 height 31
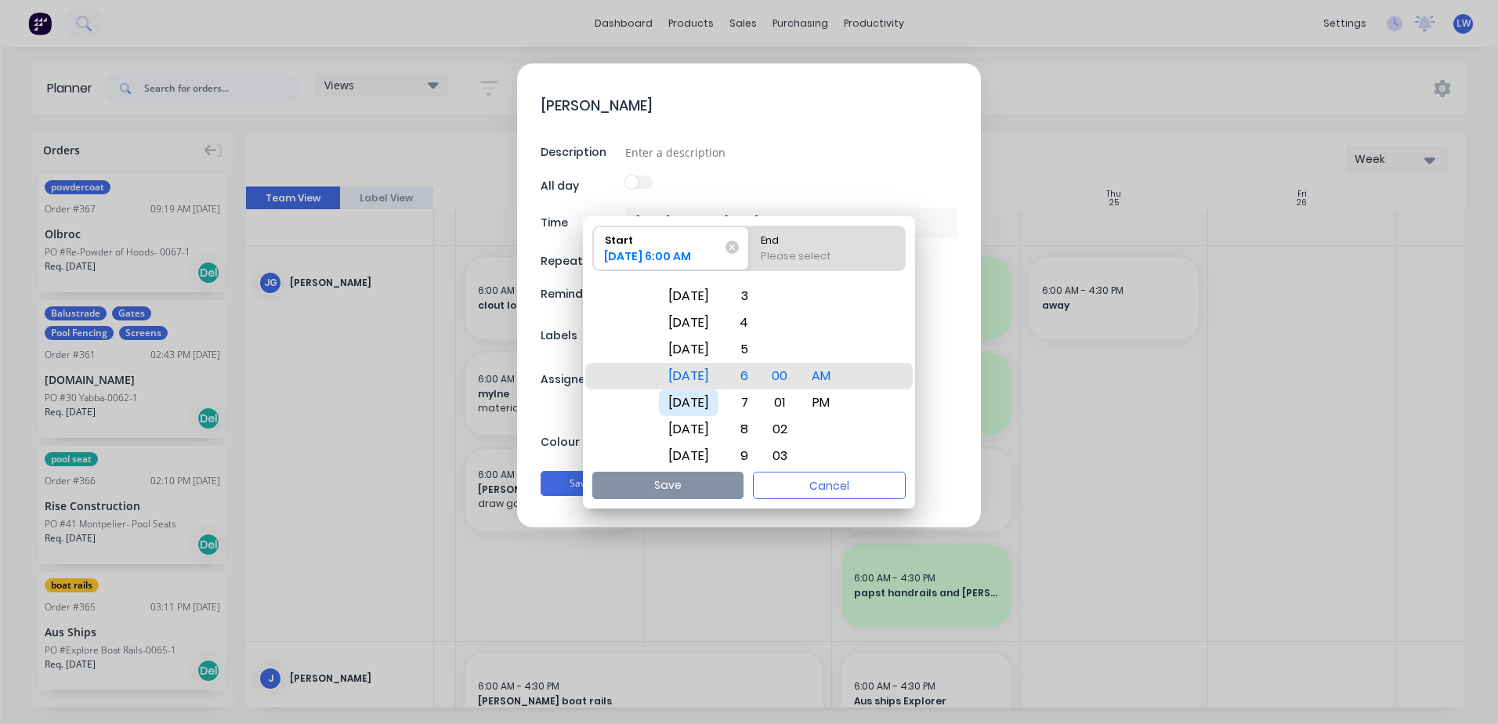
click at [702, 404] on div "[DATE]" at bounding box center [689, 402] width 60 height 27
click at [841, 252] on div "Please select" at bounding box center [828, 259] width 146 height 22
click at [750, 252] on input "End Please select" at bounding box center [749, 248] width 1 height 44
radio input "true"
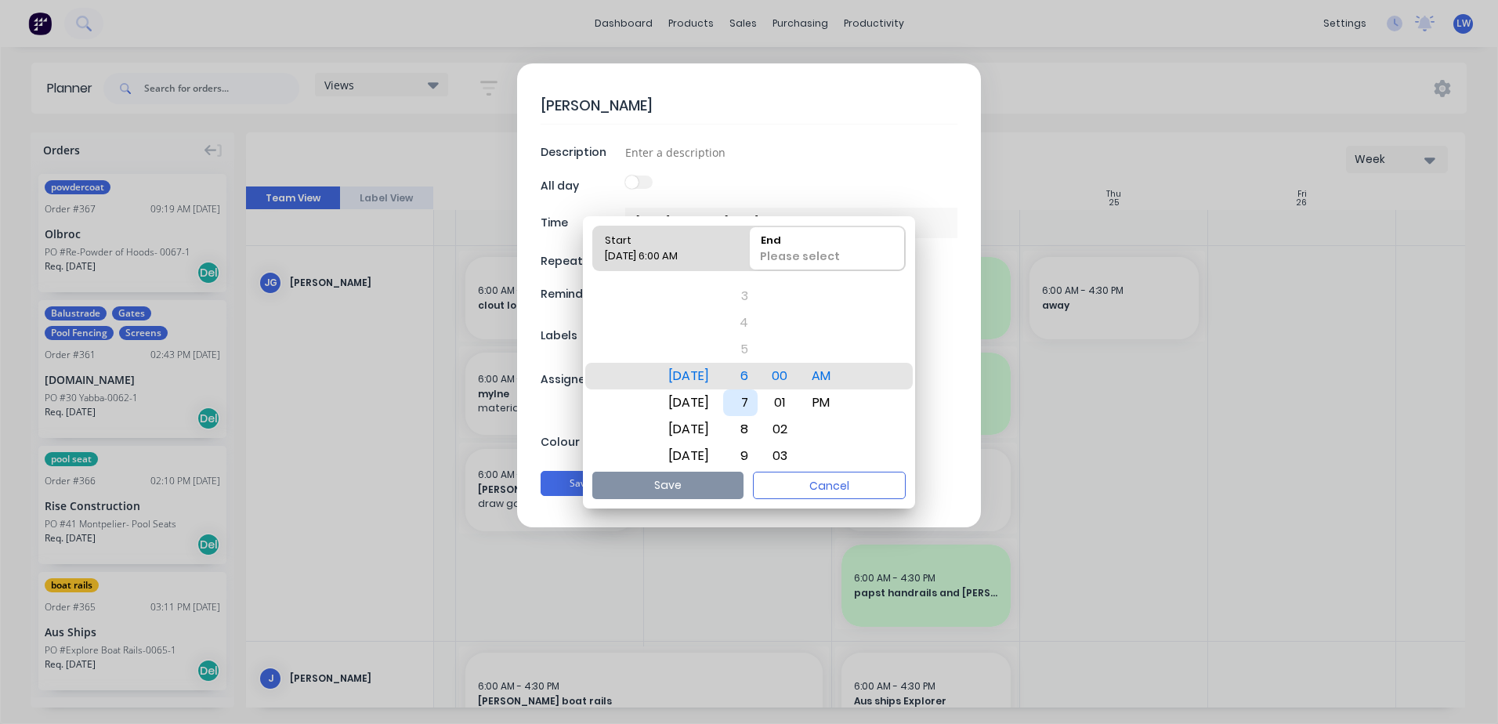
click at [758, 391] on div "7" at bounding box center [740, 402] width 34 height 27
click at [679, 480] on button "Save" at bounding box center [667, 485] width 151 height 27
type textarea "x"
type input "[DATE] 6:00 AM - [DATE] 7:00 AM"
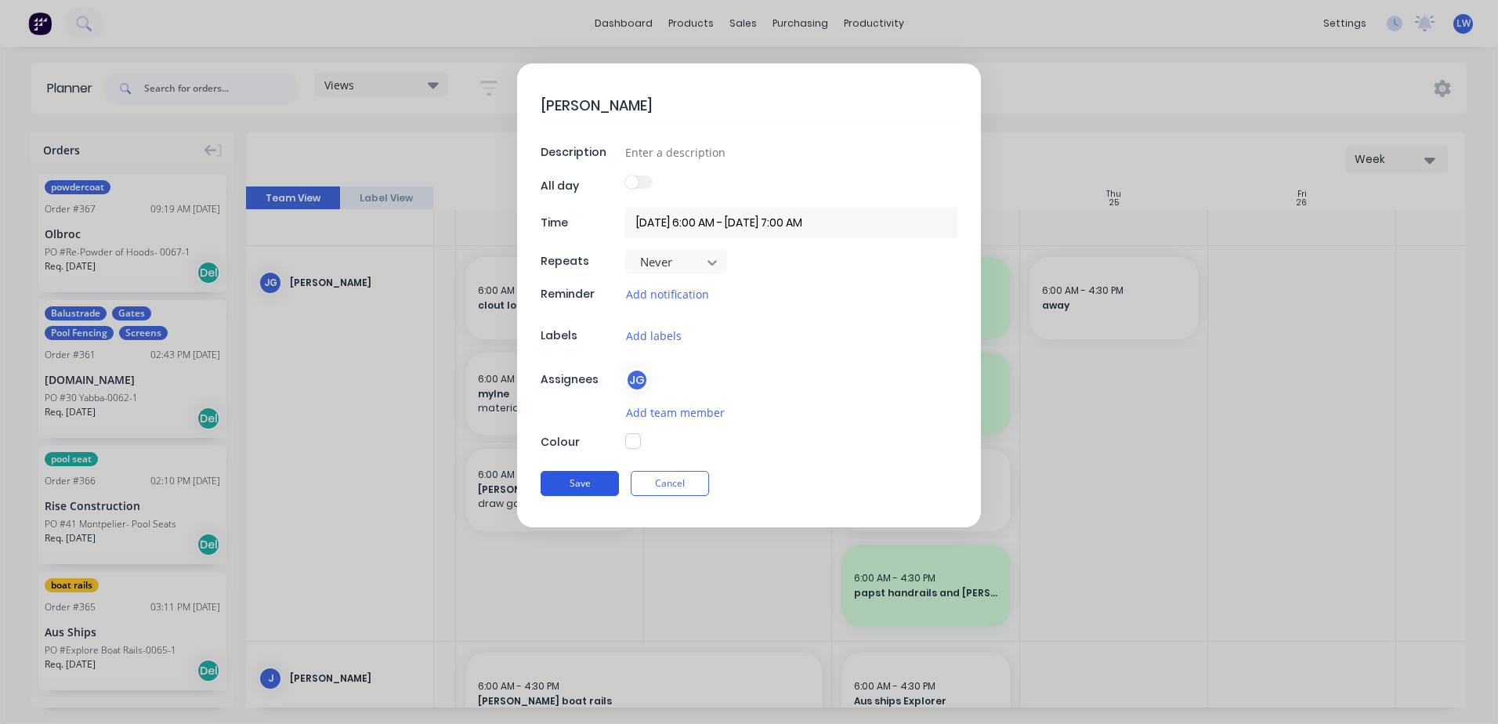
click at [574, 473] on button "Save" at bounding box center [580, 483] width 78 height 25
type textarea "x"
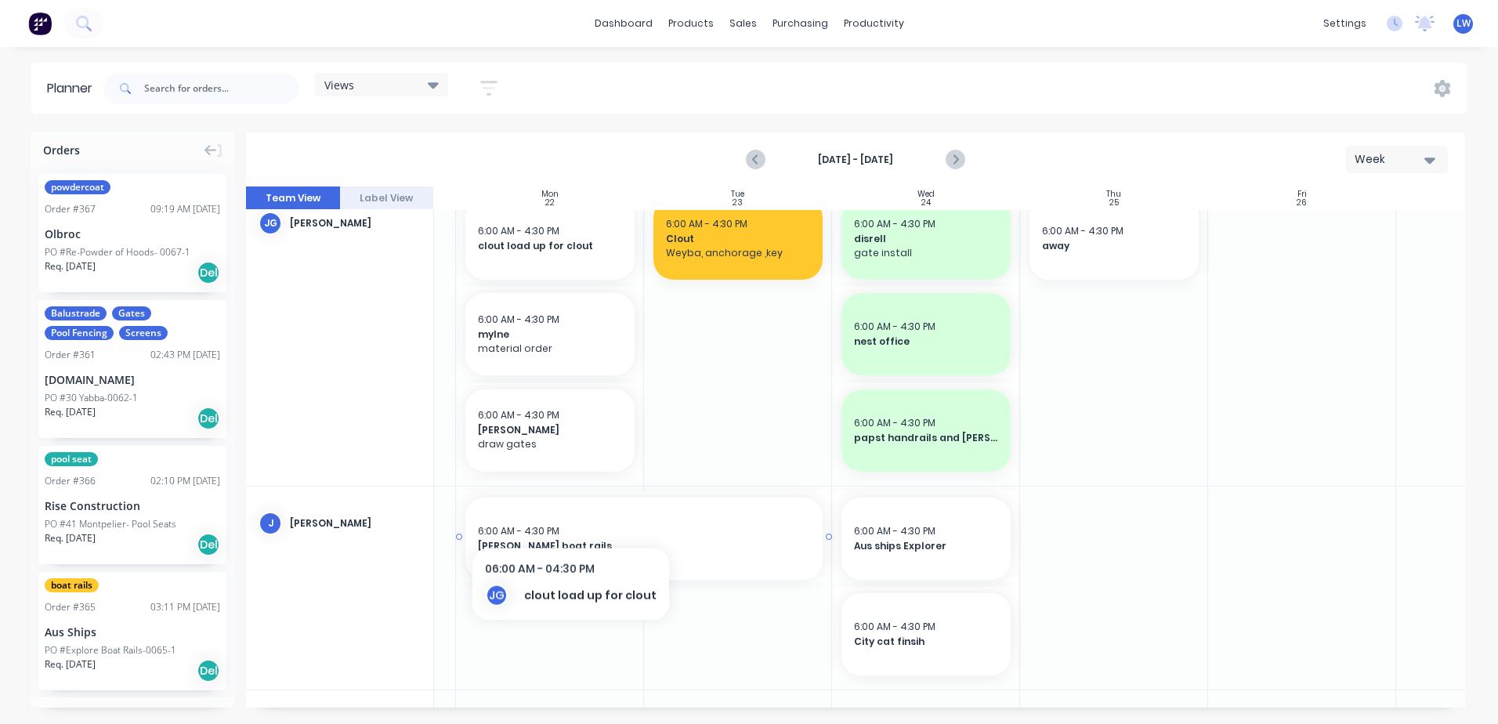
scroll to position [546, 166]
